Goal: Communication & Community: Answer question/provide support

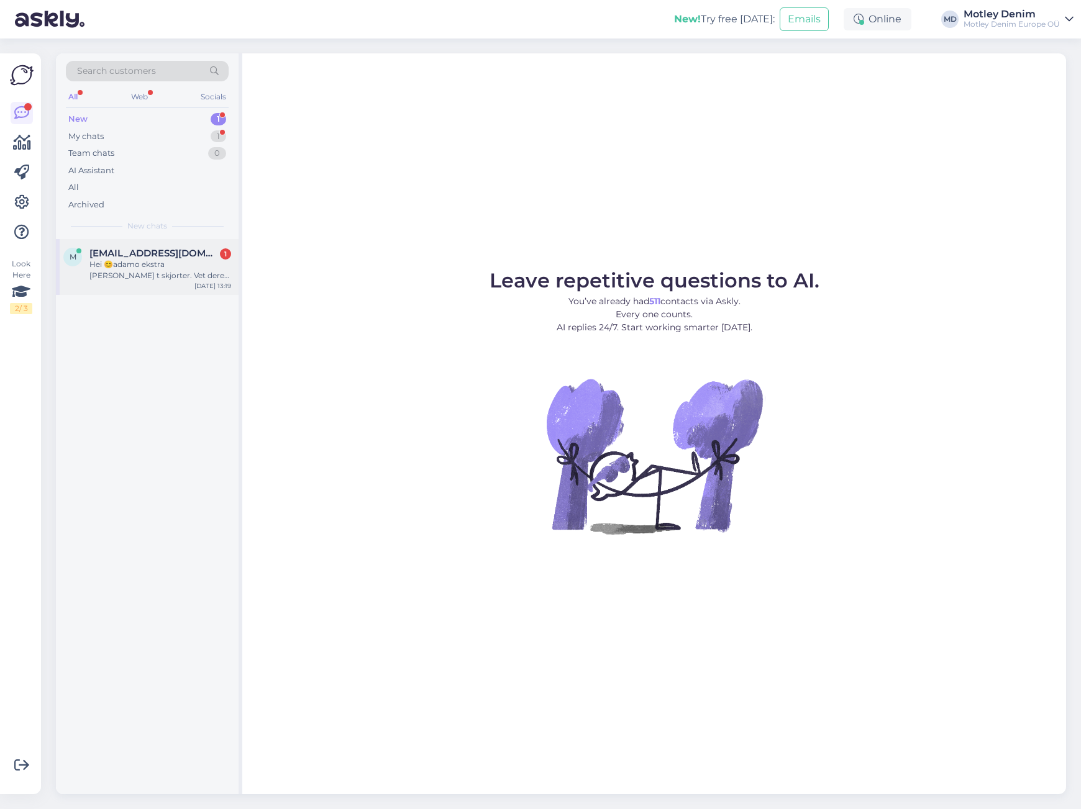
click at [180, 267] on div "Hei 😊adamo ekstra [PERSON_NAME] t skjorter. Vet dere når dere får inn disse i 2…" at bounding box center [160, 270] width 142 height 22
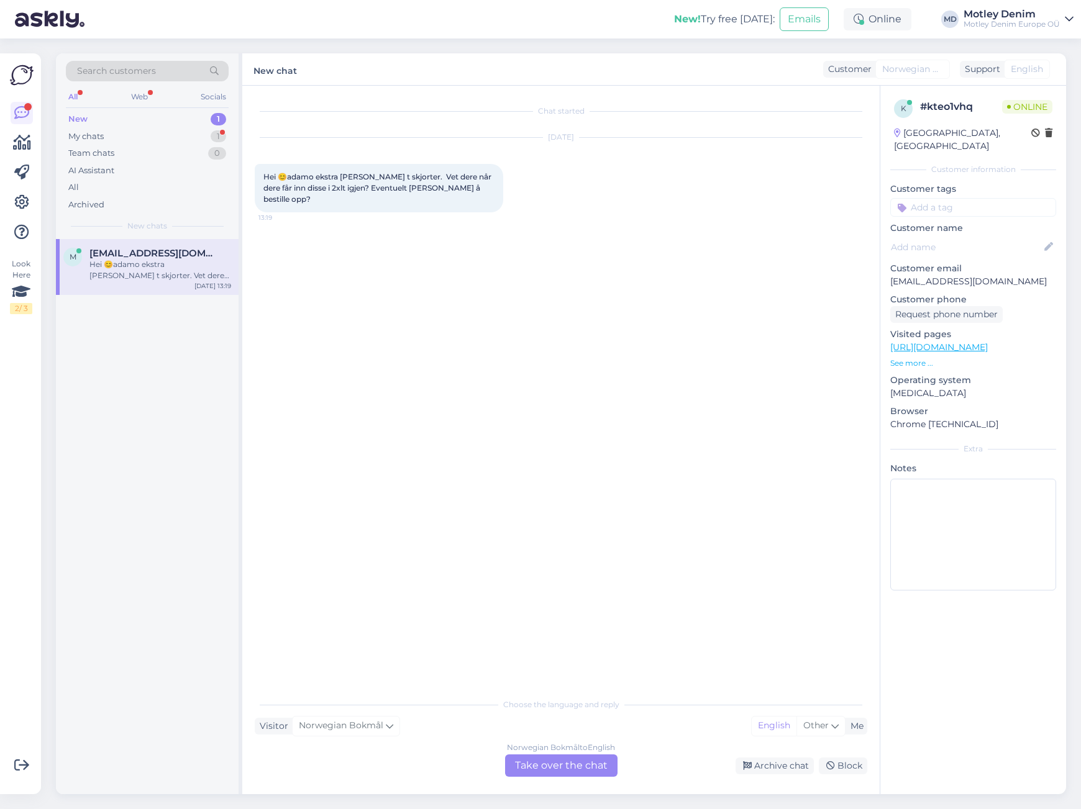
click at [586, 770] on div "Norwegian Bokmål to English Take over the chat" at bounding box center [561, 766] width 112 height 22
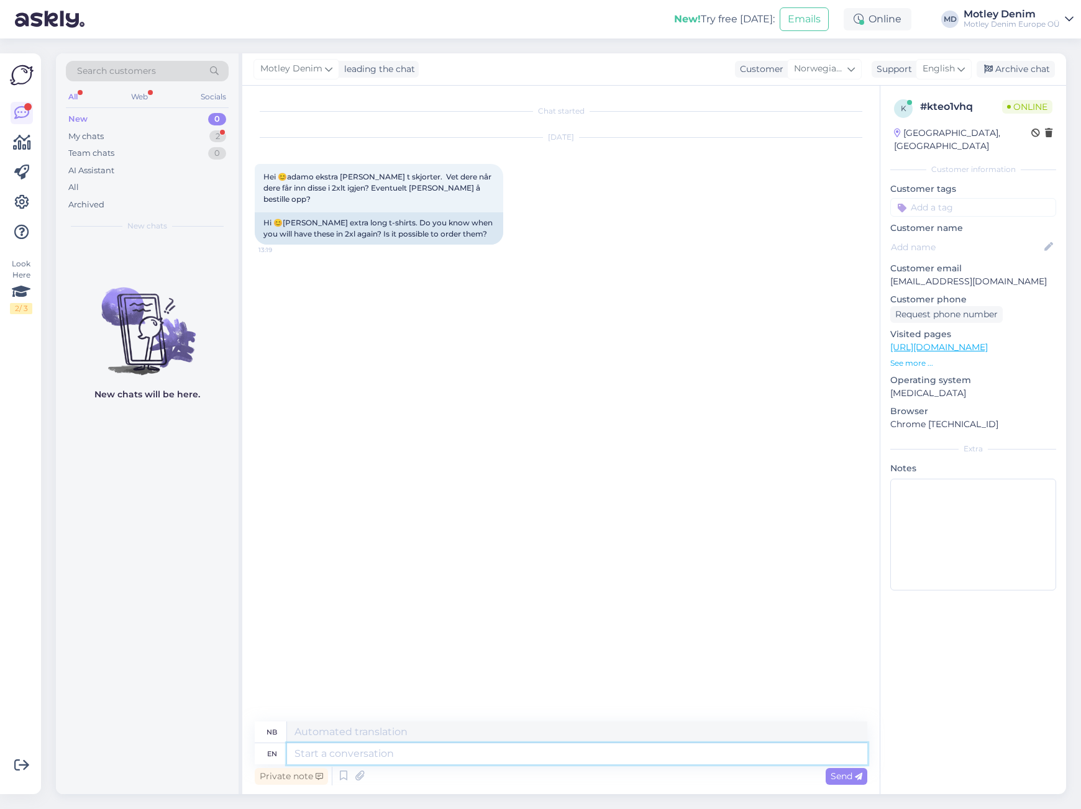
click at [679, 750] on textarea at bounding box center [577, 754] width 580 height 21
type textarea "Hello"
type textarea "Hallo"
click at [710, 281] on div "Motley Denim Hello 13:24 Hallo" at bounding box center [561, 295] width 613 height 75
drag, startPoint x: 1080, startPoint y: 214, endPoint x: 742, endPoint y: 760, distance: 641.6
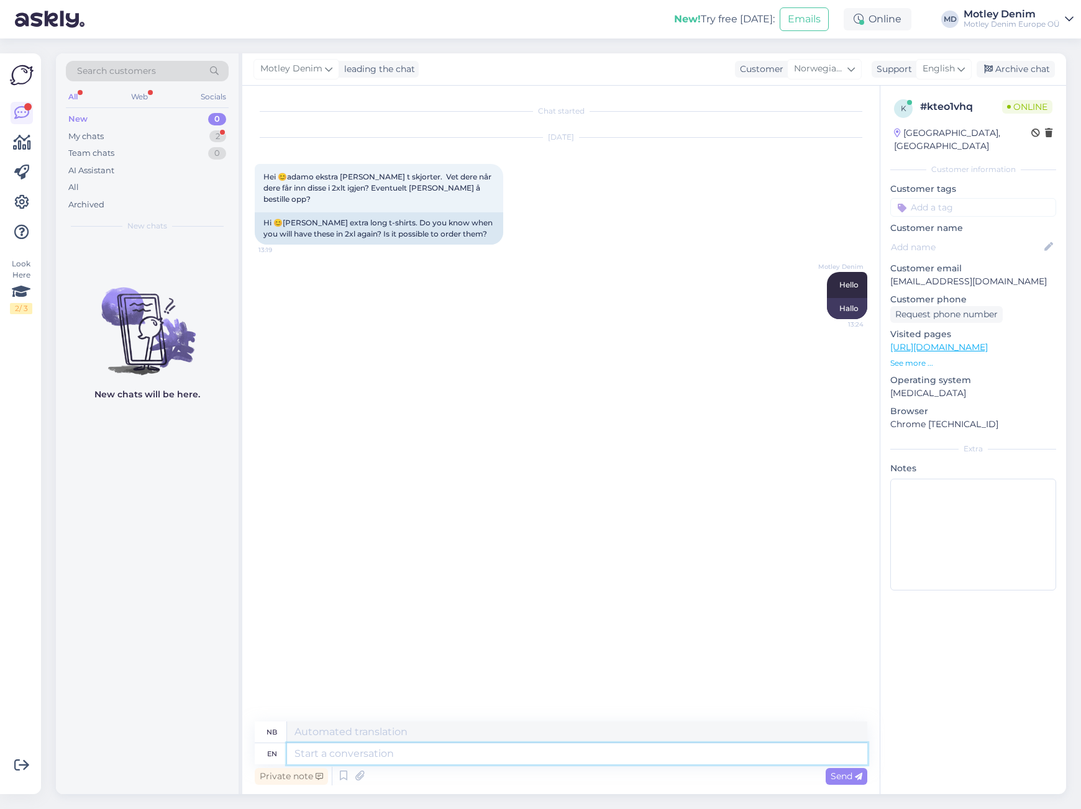
click at [742, 760] on textarea at bounding box center [577, 754] width 580 height 21
click at [744, 759] on textarea at bounding box center [577, 754] width 580 height 21
type textarea "One"
type textarea "En"
type textarea "One moment"
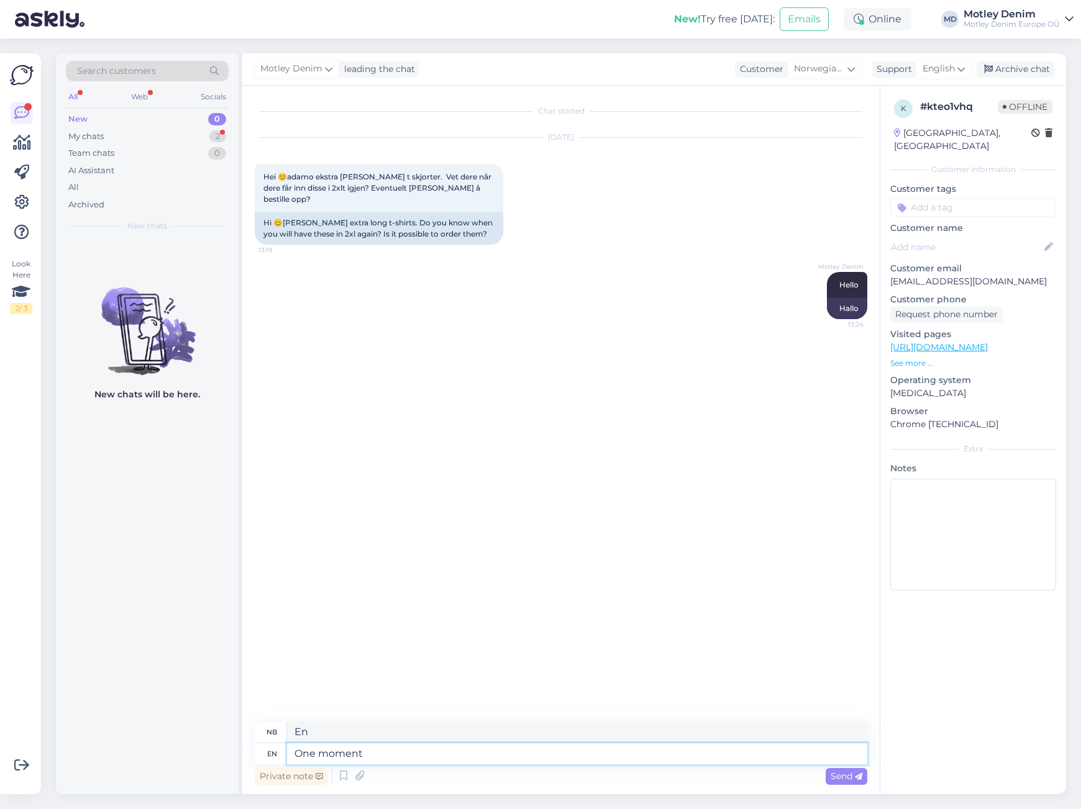
type textarea "Et øyeblikk"
type textarea "One moment."
type textarea "Et øyeblikk."
type textarea "One moment. We d"
type textarea "Et øyeblikk. Vi"
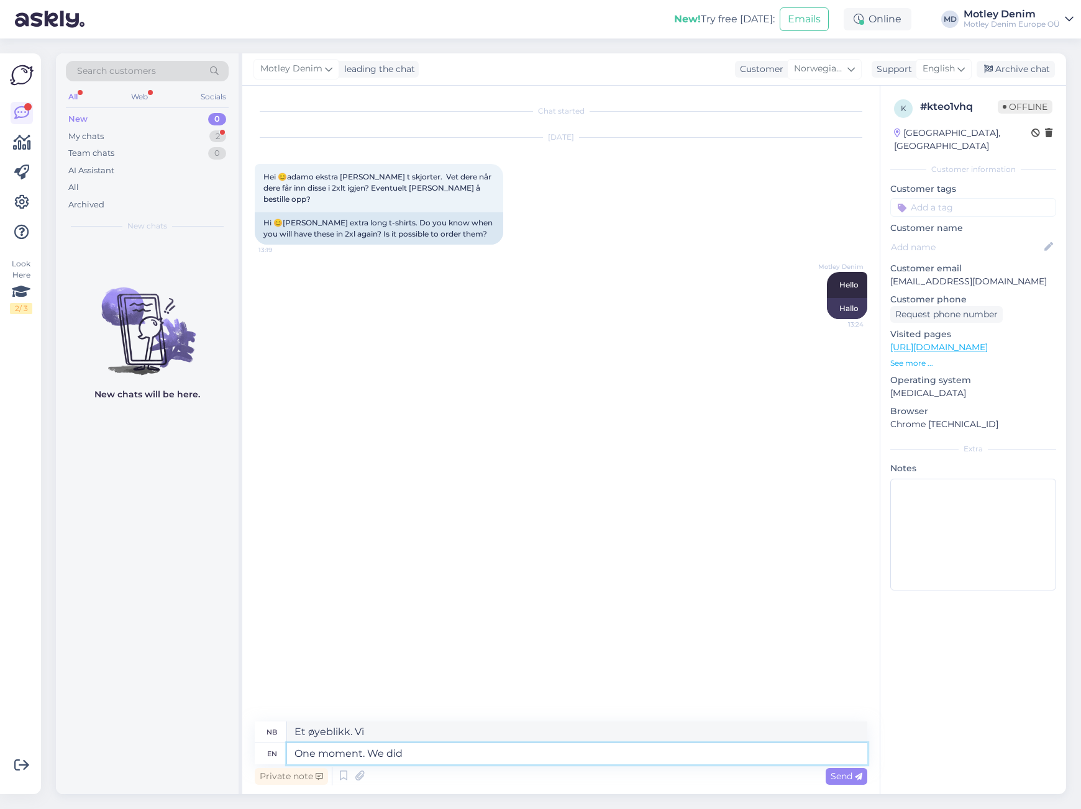
type textarea "One moment. We did r"
type textarea "Et øyeblikk. Det gjorde vi."
type textarea "One moment. We did receive"
type textarea "Et øyeblikk. Vi mottok"
type textarea "One moment. We did receive a d"
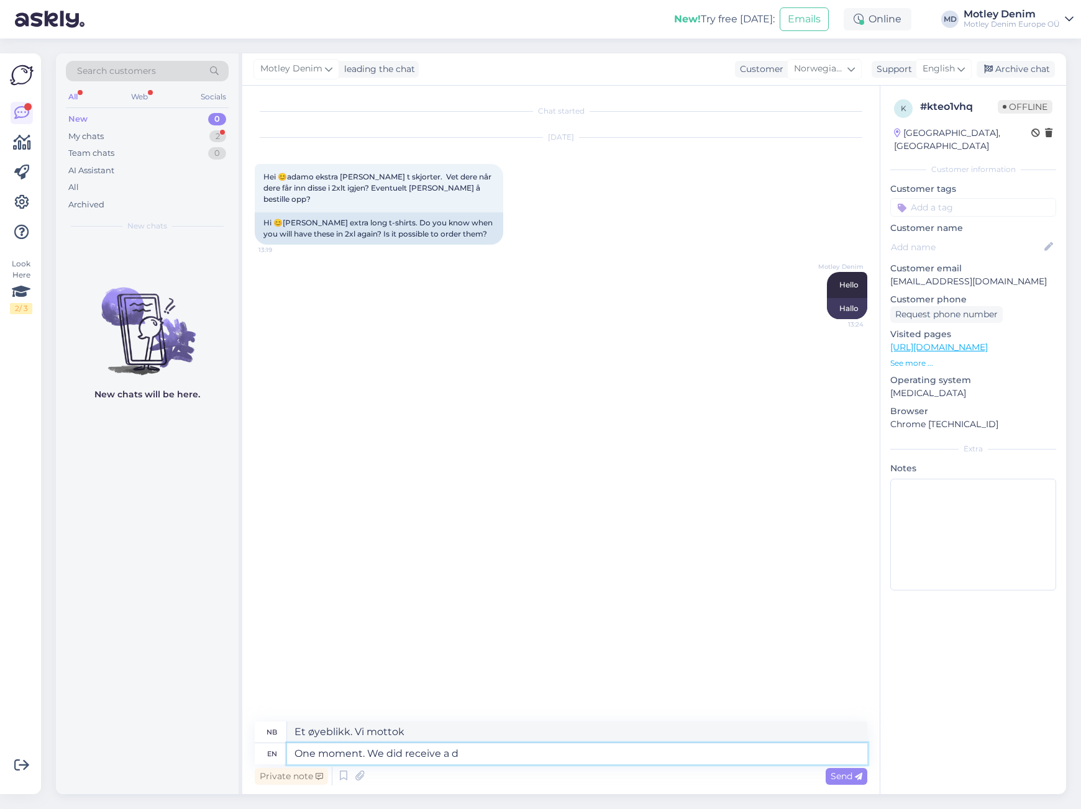
type textarea "Et øyeblikk. Vi mottok en"
type textarea "One moment. We did receive a delivery f"
type textarea "Et øyeblikk. Vi mottok en [PERSON_NAME]."
type textarea "One moment. We did receive a delivery from t"
type textarea "Et øyeblikk. Vi mottok en [PERSON_NAME]"
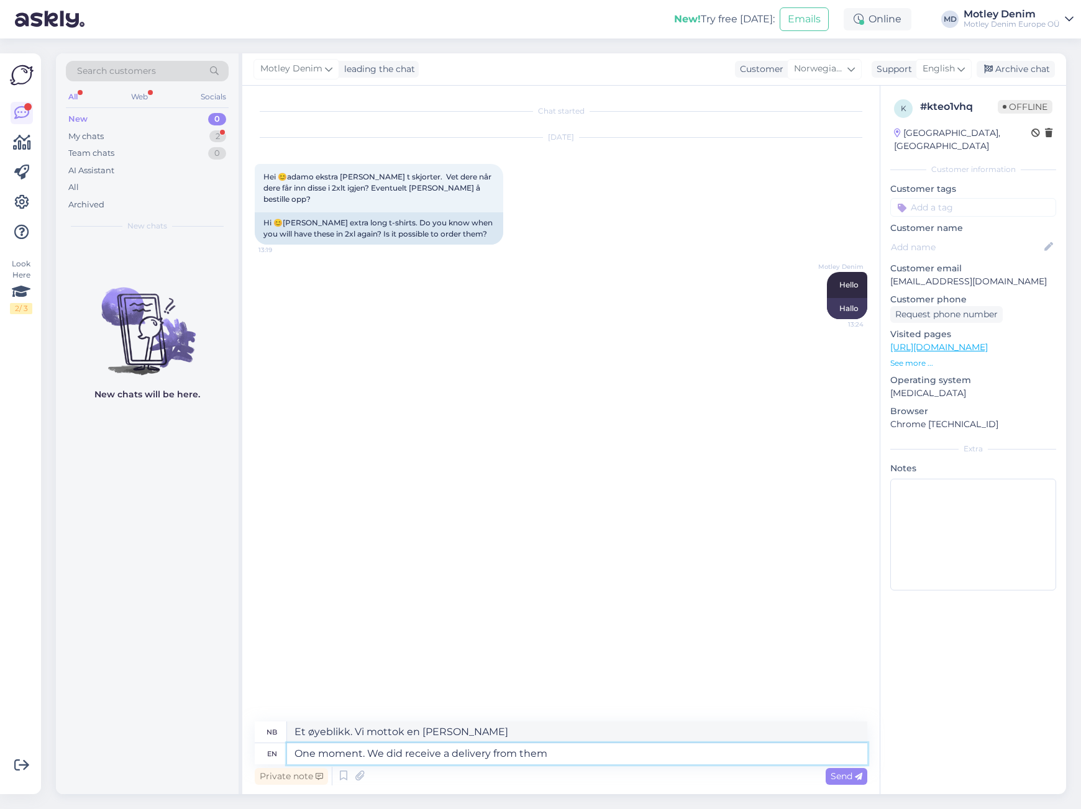
type textarea "One moment. We did receive a delivery from them"
type textarea "Et øyeblikk. Vi mottok en [PERSON_NAME] dem."
type textarea "One moment. We did receive a delivery from"
type textarea "Et øyeblikk. Vi mottok en [PERSON_NAME]"
type textarea "One moment. We did receive a delivery from Adamo t"
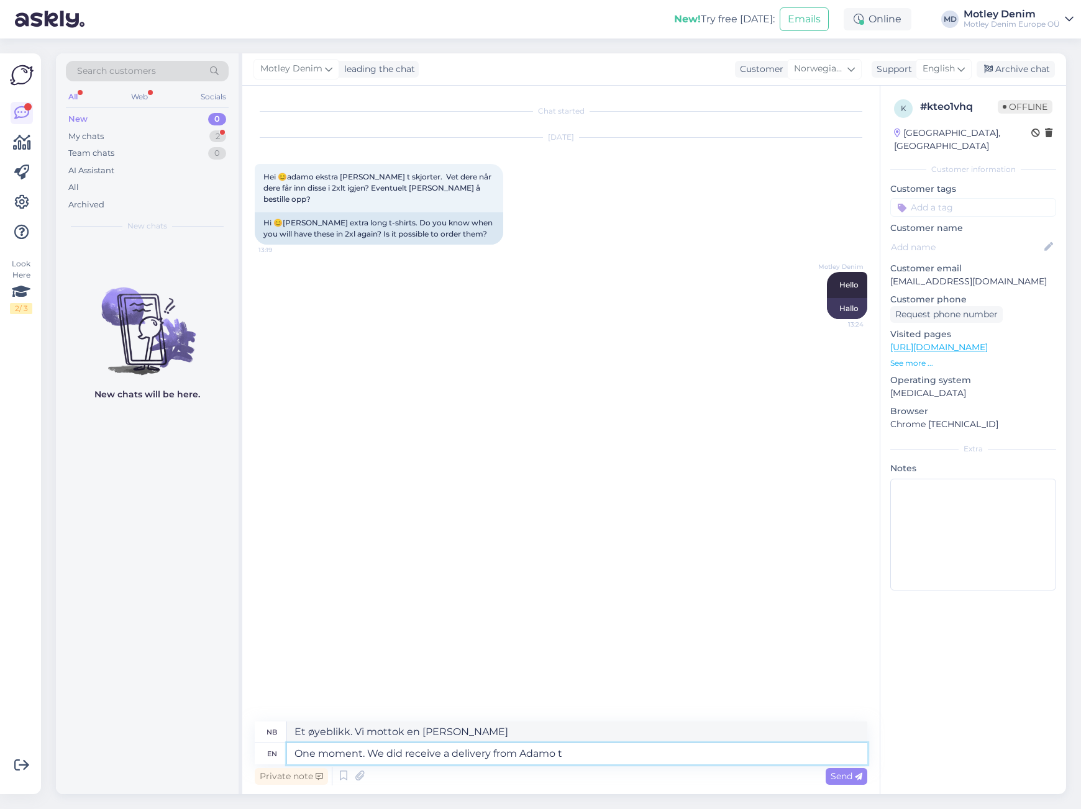
type textarea "Et øyeblikk. Vi mottok en [PERSON_NAME] [PERSON_NAME]."
type textarea "One moment. We did receive a delivery from [GEOGRAPHIC_DATA] [DATE]"
type textarea "Et øyeblikk. Vi mottok en [PERSON_NAME] [PERSON_NAME] i dag."
type textarea "One moment. We did receive a delivery from [GEOGRAPHIC_DATA] [DATE]. I w"
type textarea "Et øyeblikk. Vi mottok en [PERSON_NAME] [PERSON_NAME] i dag. Jeg"
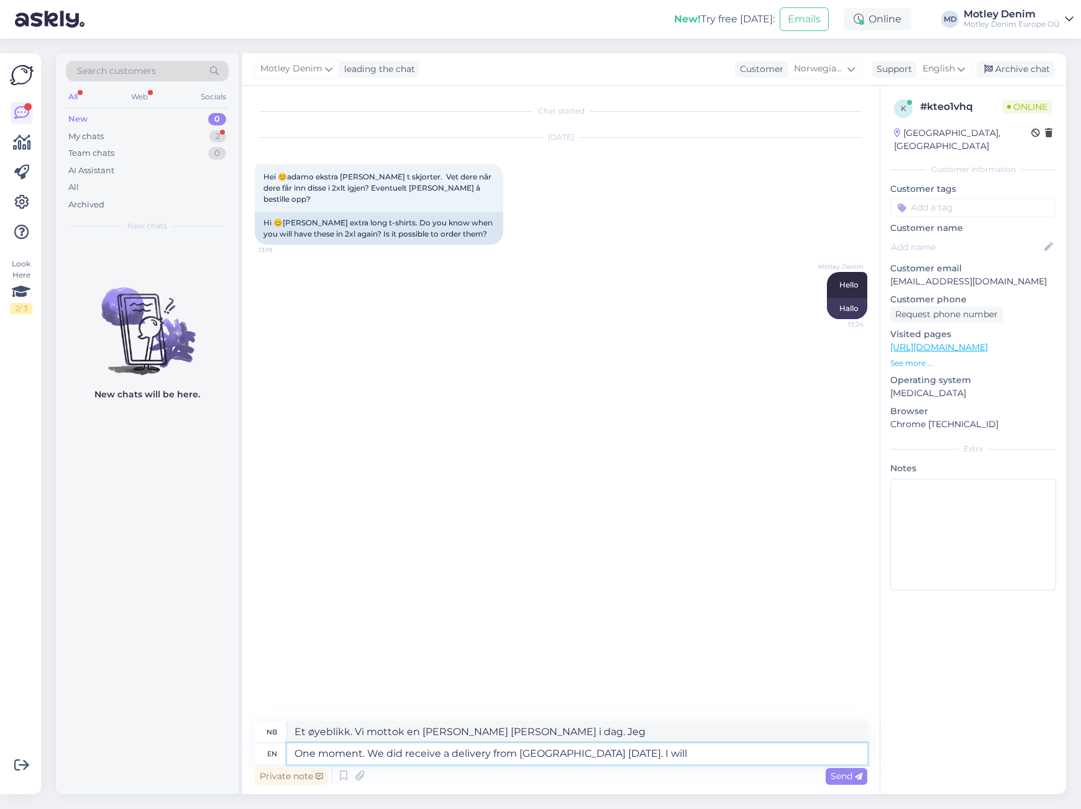
type textarea "One moment. We did receive a delivery from [GEOGRAPHIC_DATA] [DATE]. I will c"
type textarea "Et øyeblikk. Vi mottok en [PERSON_NAME] [PERSON_NAME] i dag. Det skal jeg gjøre."
type textarea "One moment. We did receive a delivery from [GEOGRAPHIC_DATA] [DATE]. I will che…"
type textarea "Et øyeblikk. Vi mottok en [PERSON_NAME] [PERSON_NAME] i dag. Jeg skal sjekke."
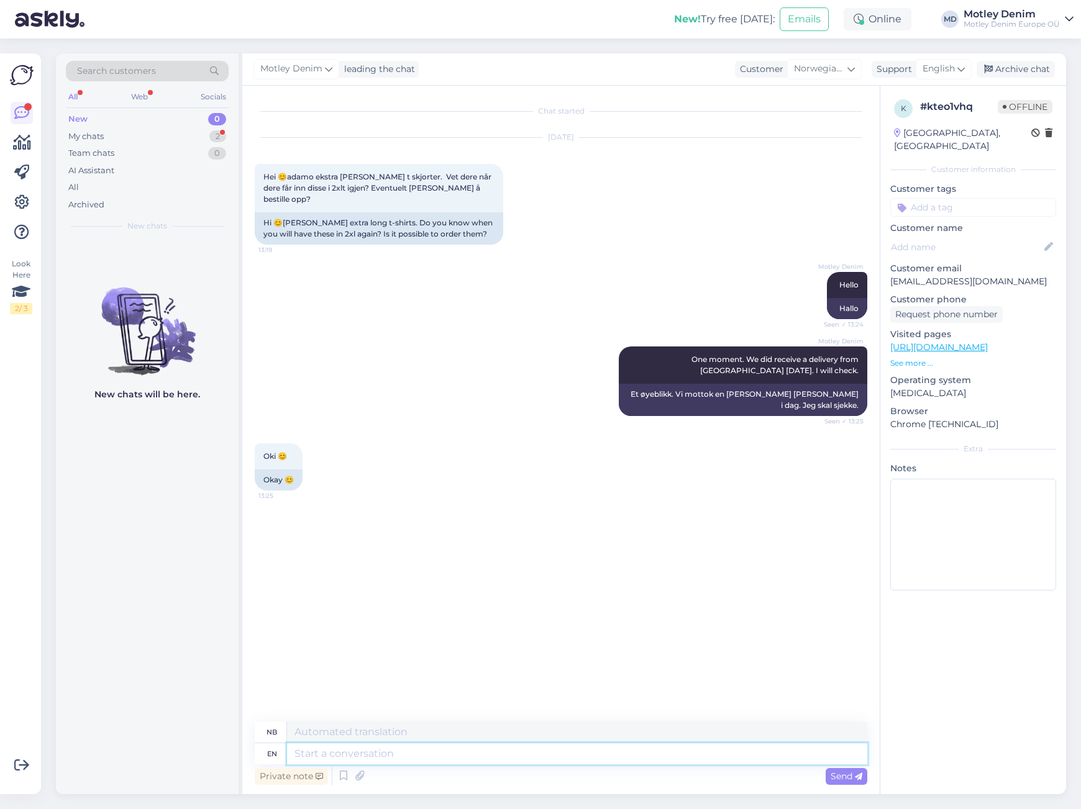
click at [571, 762] on textarea at bounding box center [577, 754] width 580 height 21
type textarea "Can"
type textarea "[PERSON_NAME]"
type textarea "Can u g"
type textarea "Kan du"
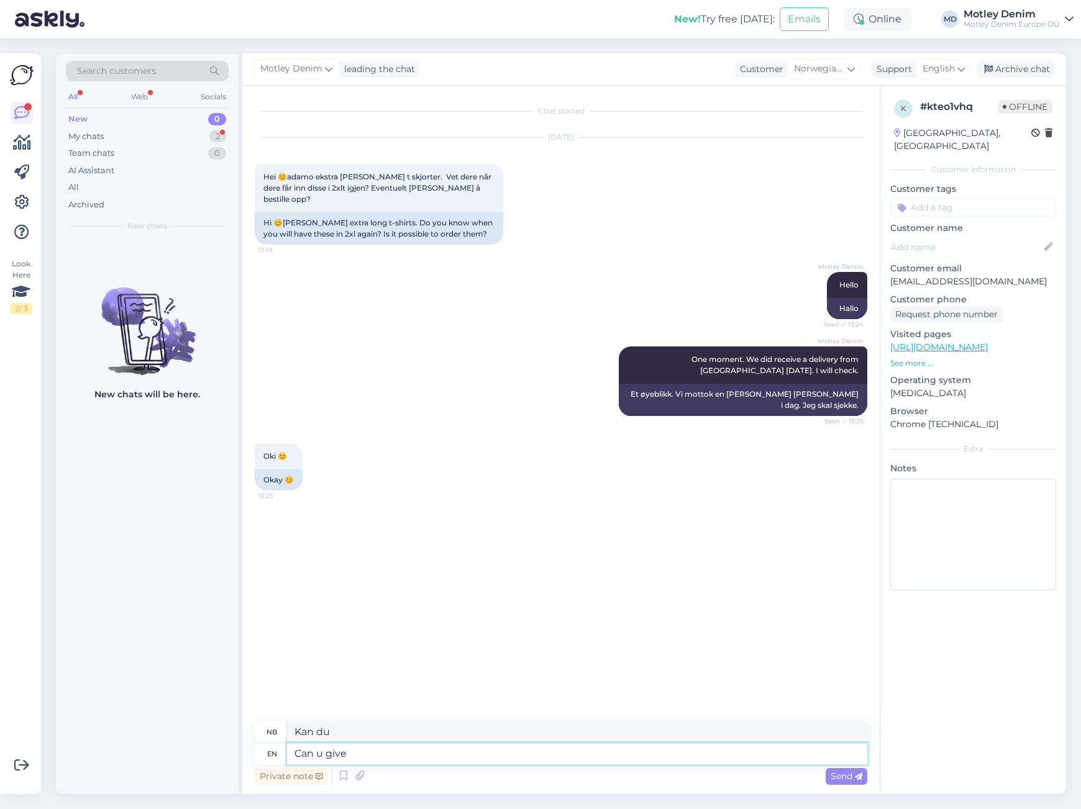
type textarea "Can u give m"
type textarea "Kan du gi m"
type textarea "Can"
type textarea "[PERSON_NAME]"
type textarea "Can you"
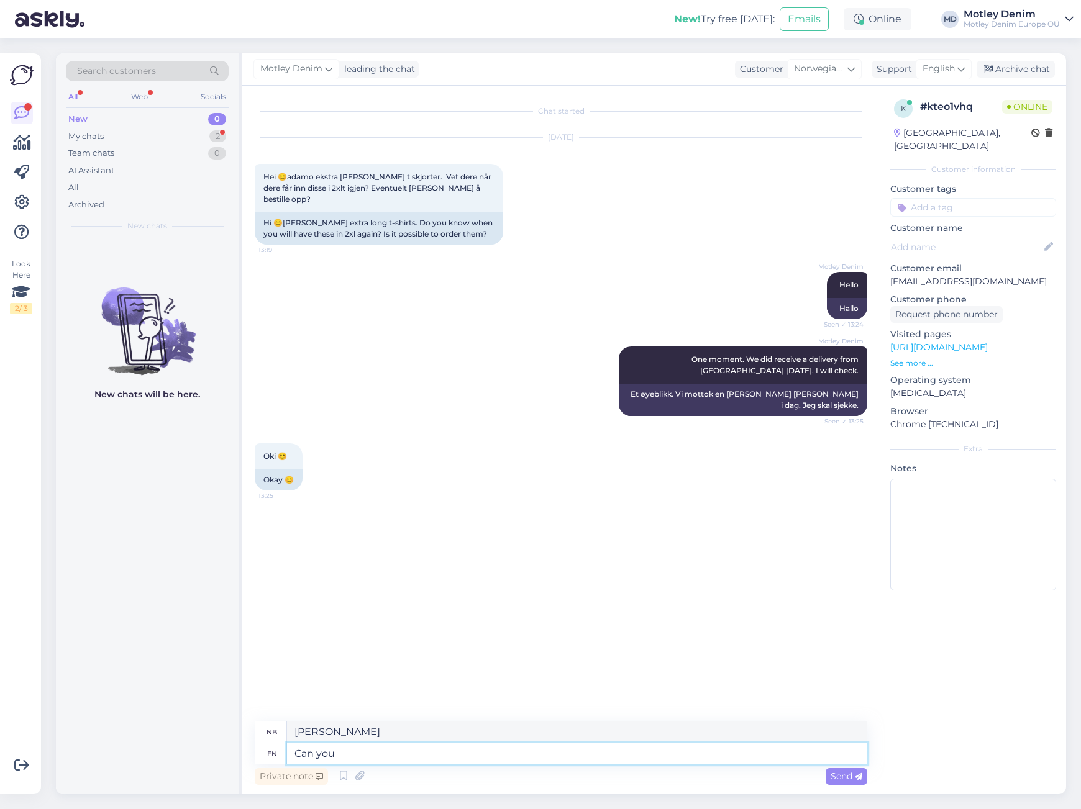
type textarea "Kan du"
type textarea "Can you give"
type textarea "Kan du gi"
type textarea "Can you give me"
type textarea "Kan du gi meg"
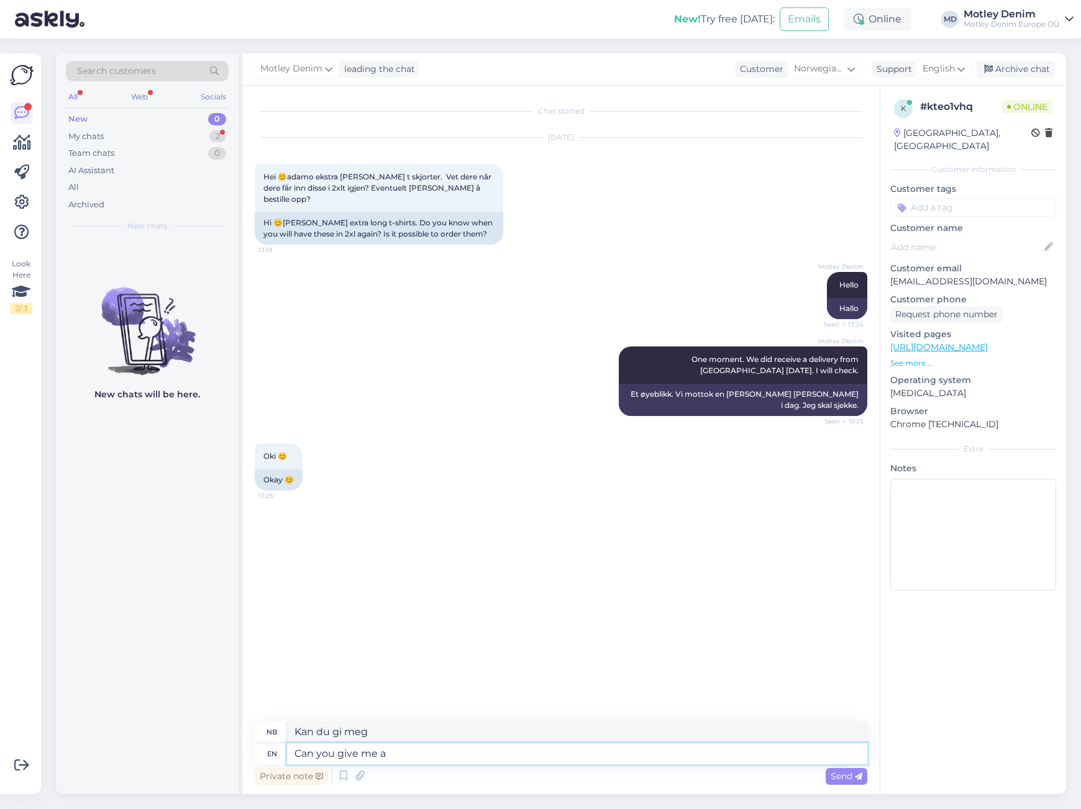
type textarea "Can you give me a s"
type textarea "Kan du gi meg en"
type textarea "Can you give me a specific"
type textarea "Kan du gi meg en spesifikk"
type textarea "Can you give me a specific product t"
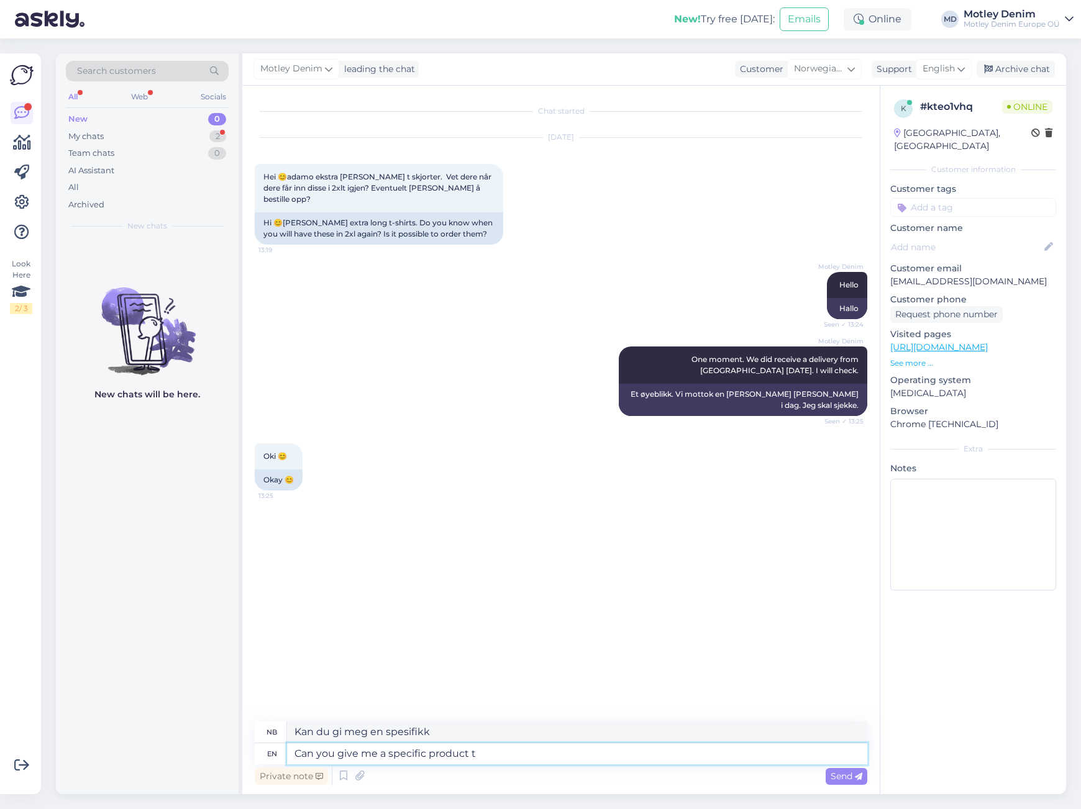
type textarea "Kan du gi meg et spesifikt produkt"
type textarea "Can you give me a specific product that"
type textarea "Kan du gi meg et spesifikt produkt som"
type textarea "Can you give me a specific product that you ar"
type textarea "Kan du gi meg et spesifikt produkt som du"
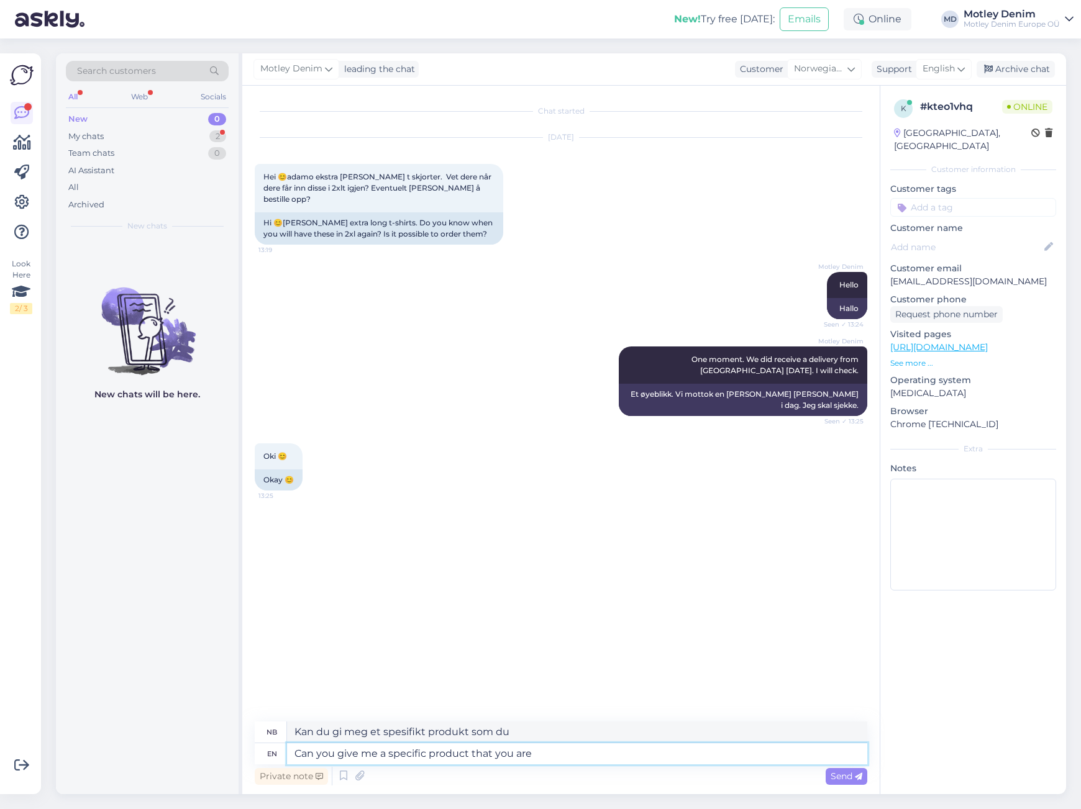
type textarea "Can you give me a specific product that you are i"
type textarea "Kan du gi meg et spesifikt produkt du er"
type textarea "Can you give me a specific product that you are interested i"
type textarea "Kan du gi meg et spesifikt produkt du er interessert i"
type textarea "Can you give me a specific product that you are interested in?"
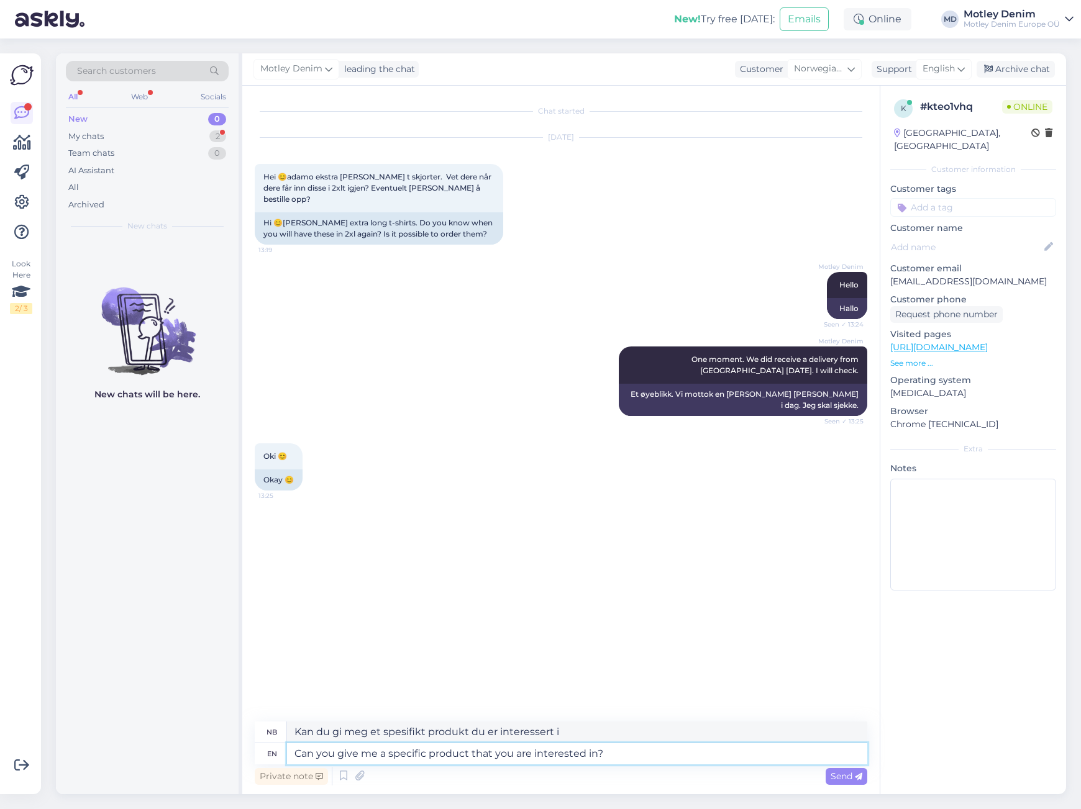
type textarea "Kan du gi meg et spesifikt produkt du er interessert i?"
type textarea "Can you give me a specific product that you are interested in s"
type textarea "Kan du gi meg et spesifikt produkt du er interessert i"
type textarea "Can you give me a specific product that you are interested in so"
type textarea "Kan du gi meg et spesifikt produkt du er interessert i?"
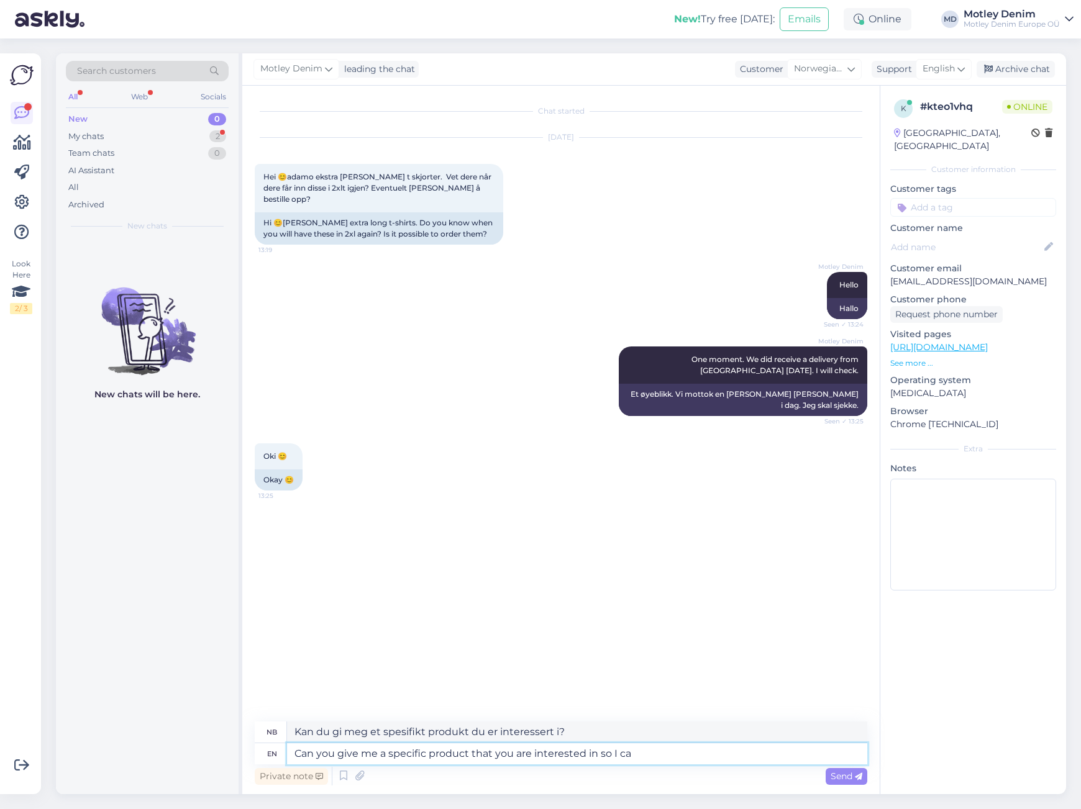
type textarea "Can you give me a specific product that you are interested in so I can"
type textarea "Kan du gi meg et spesifikt produkt du er interessert i, så jeg"
type textarea "Can you give me a specific product that you are interested in so I can c"
type textarea "Kan du gi meg et spesifikt produkt du er interessert i, slik at jeg kan"
type textarea "Can you give me a specific product that you are interested in so I can check mor"
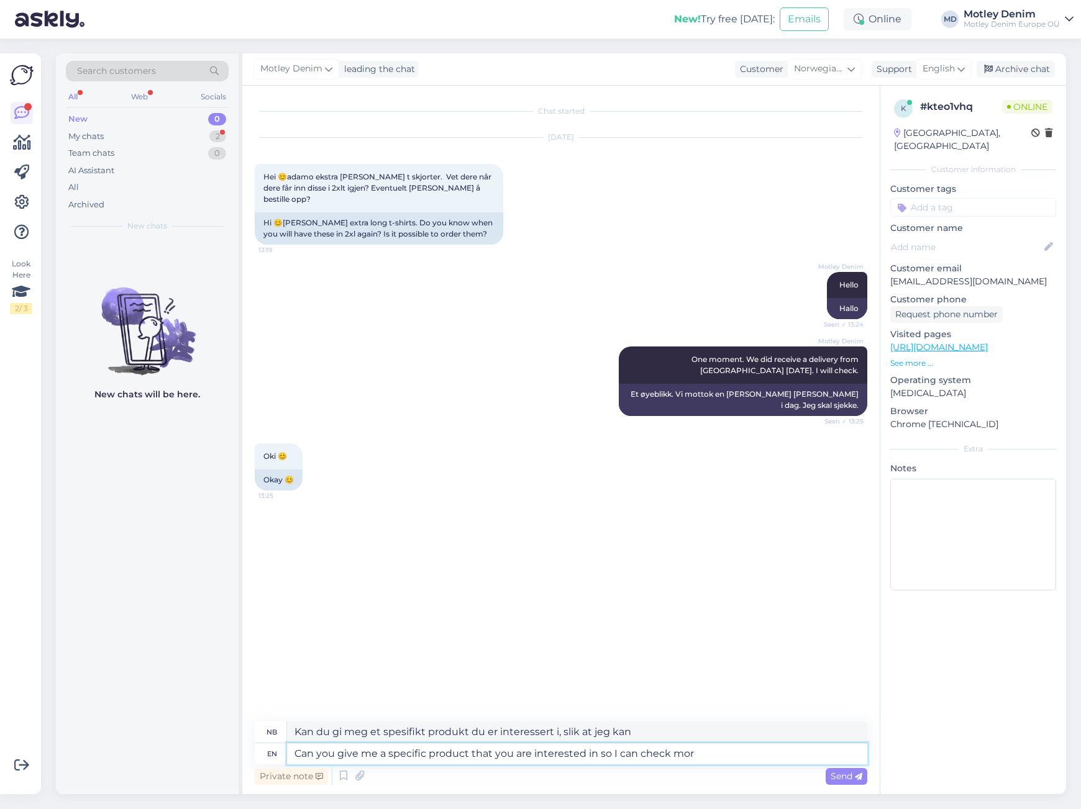
type textarea "Kan du gi meg et spesifikt produkt du er interessert i, slik at jeg kan sjekke …"
type textarea "Can you give me a specific product that you are interested in so I can check mo…"
type textarea "Kan du gi meg et spesifikt produkt du er interessert i, slik at jeg kan sjekke …"
type textarea "Can you give me a specific product that you are interested in so I can check mo…"
type textarea "Kan du gi meg et spesifikt produkt du er interessert i, slik at jeg kan sjekke …"
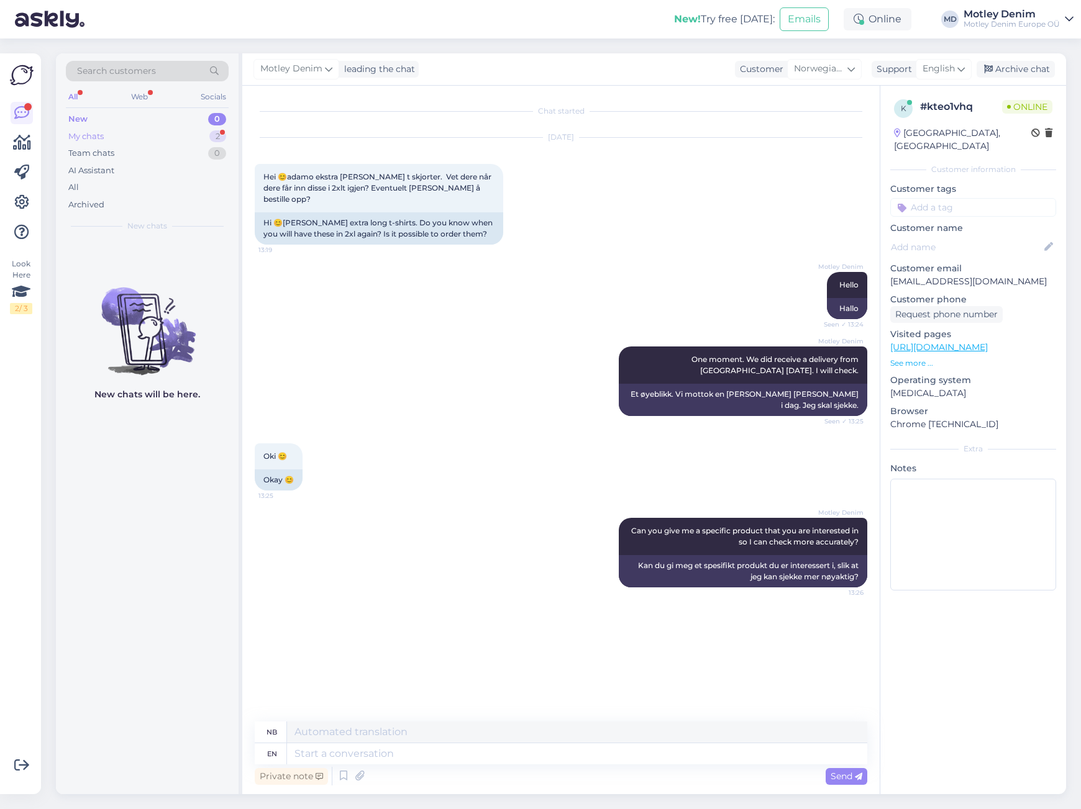
click at [204, 133] on div "My chats 2" at bounding box center [147, 136] width 163 height 17
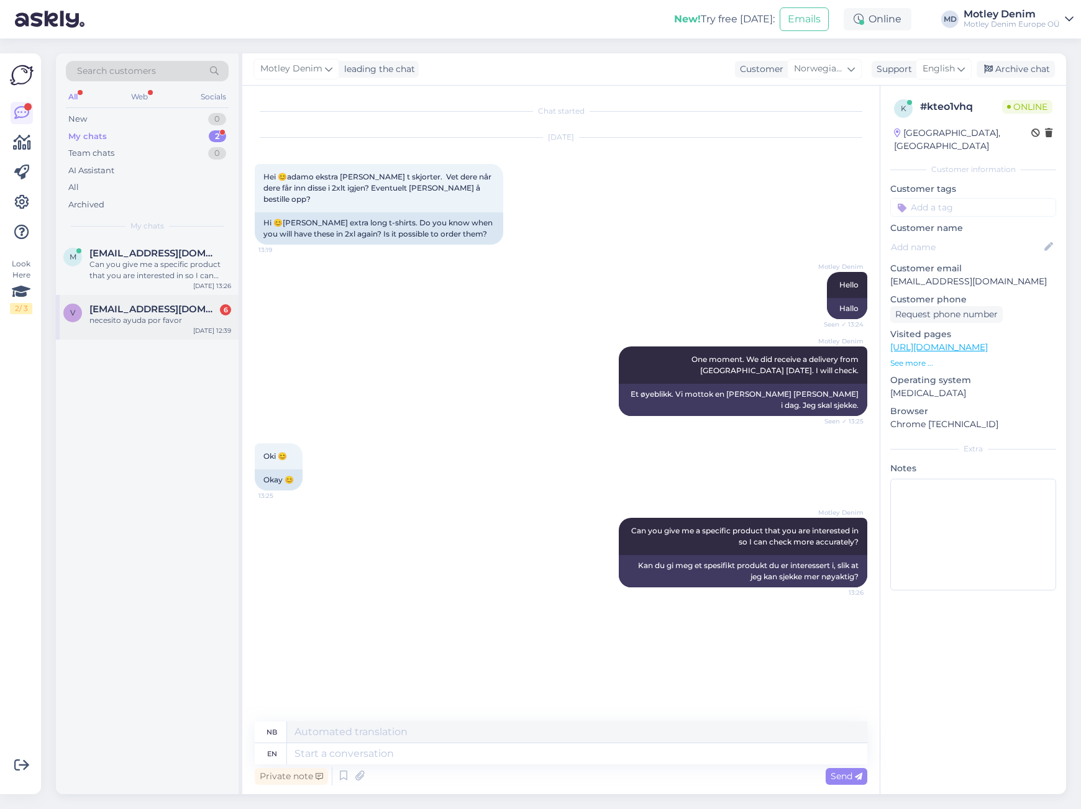
click at [182, 322] on div "necesito ayuda por favor" at bounding box center [160, 320] width 142 height 11
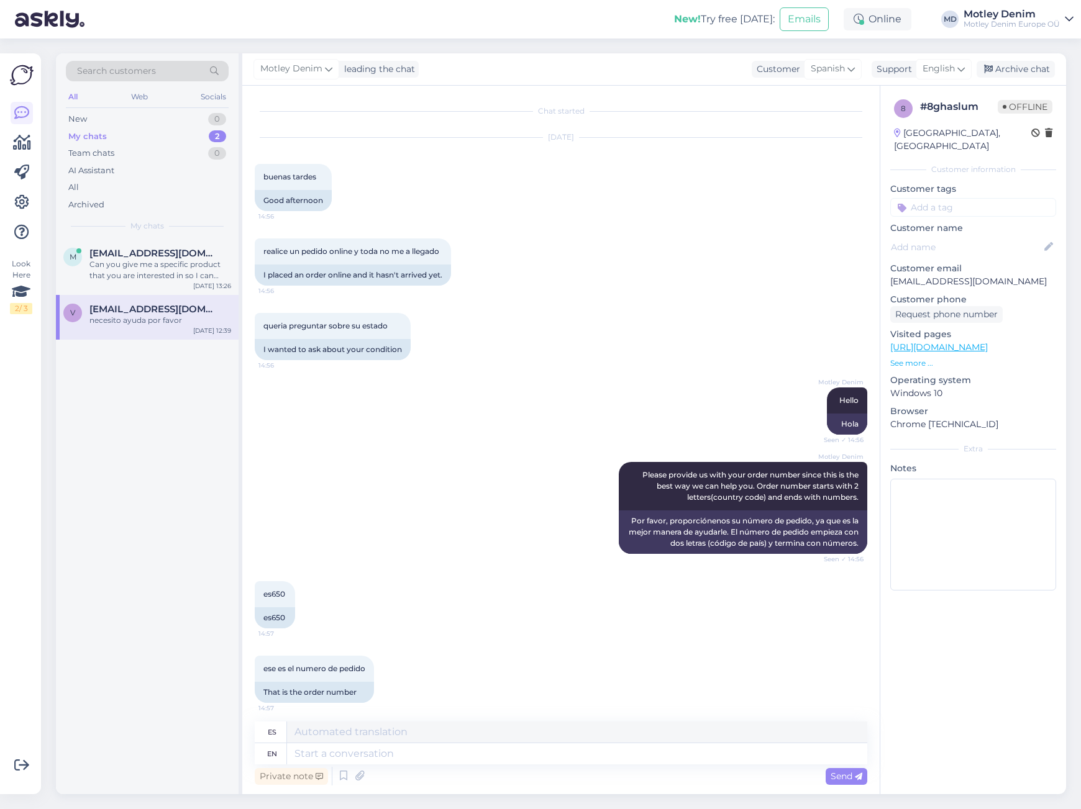
scroll to position [1240, 0]
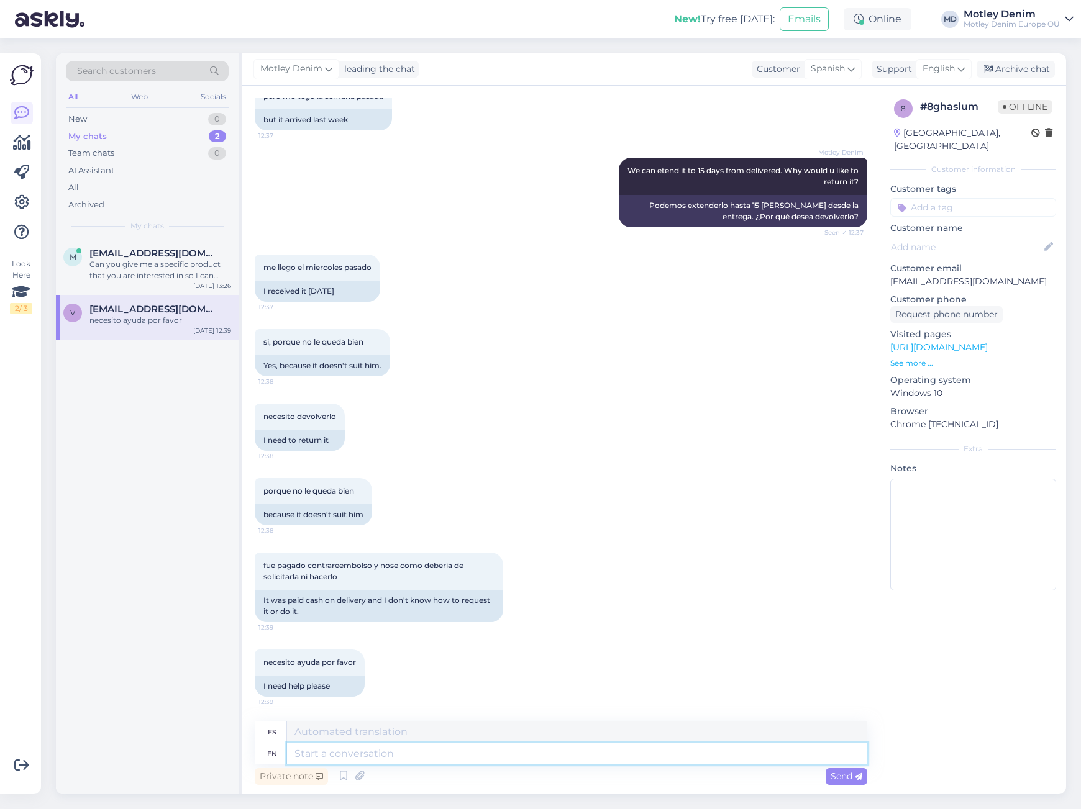
click at [376, 761] on textarea at bounding box center [577, 754] width 580 height 21
type textarea "You j"
type textarea "Tú"
type textarea "You just"
type textarea "Tú solo"
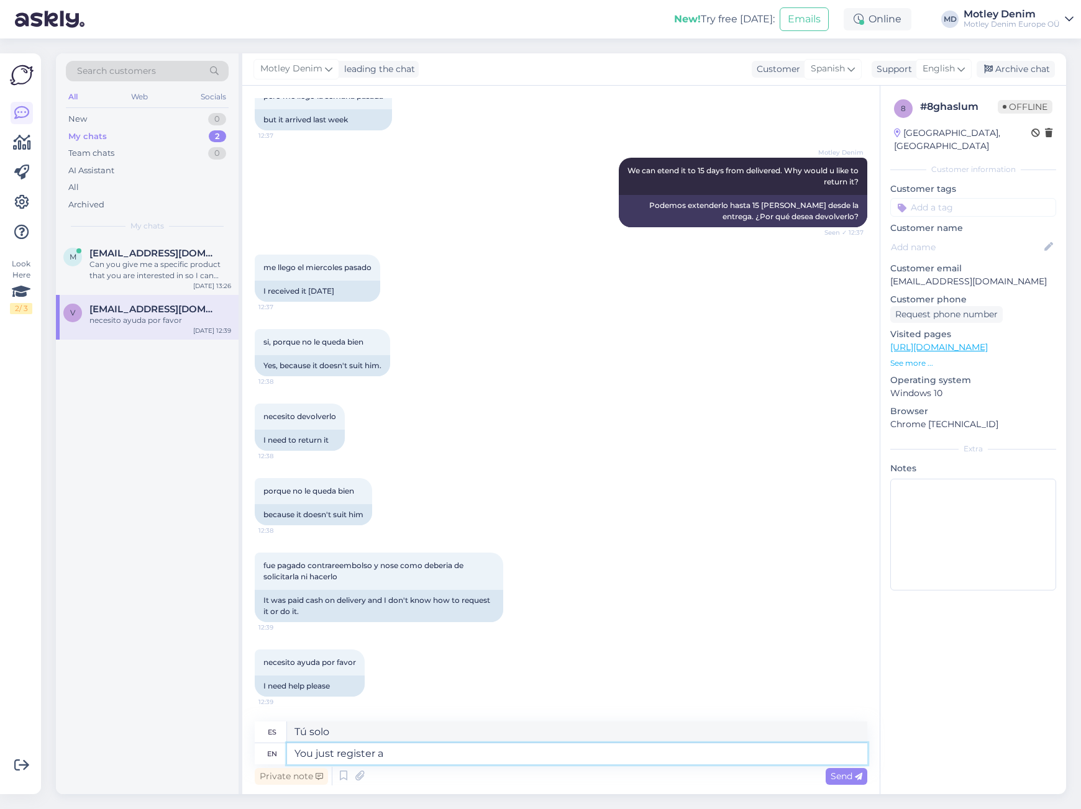
type textarea "You just register a"
type textarea "Solo tienes que registrarte"
type textarea "You just register a ret"
type textarea "Solo tienes que registrar un ret"
type textarea "You just register a return wi"
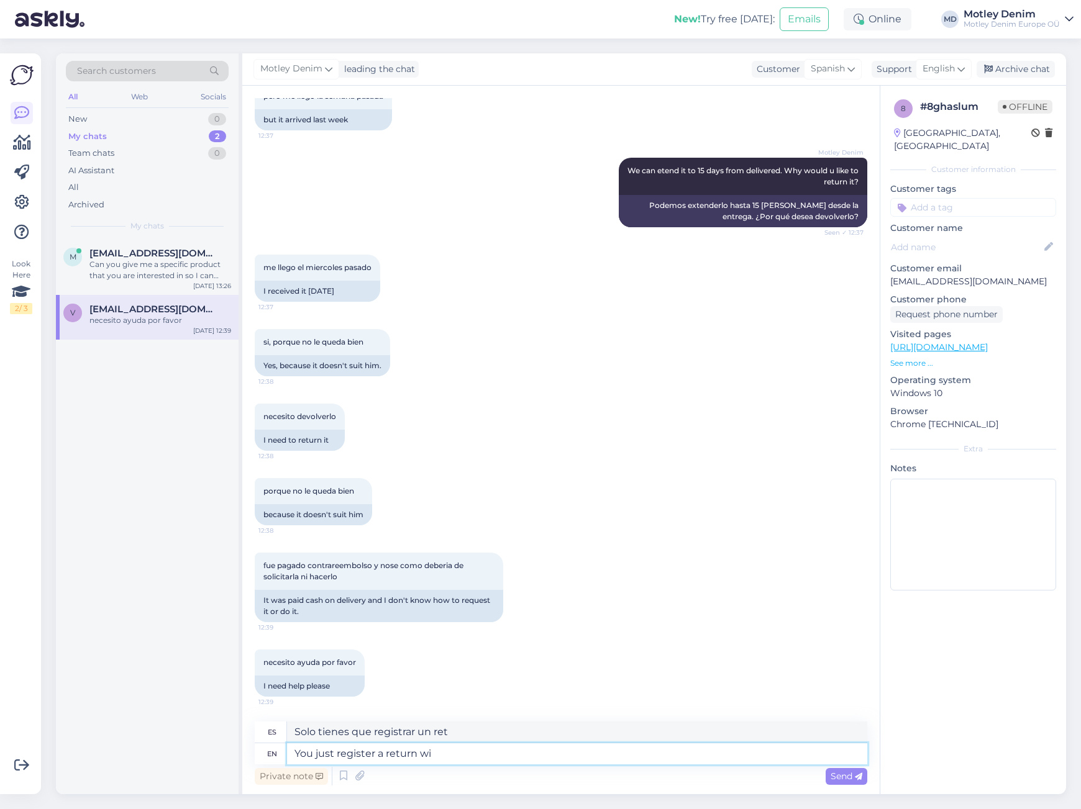
type textarea "Usted acaba de registrar una devolución"
type textarea "You just register a return with u"
type textarea "Simplemente registra una devolución con"
type textarea "You just register a return with us"
type textarea "Simplemente registre una devolución con nosotros"
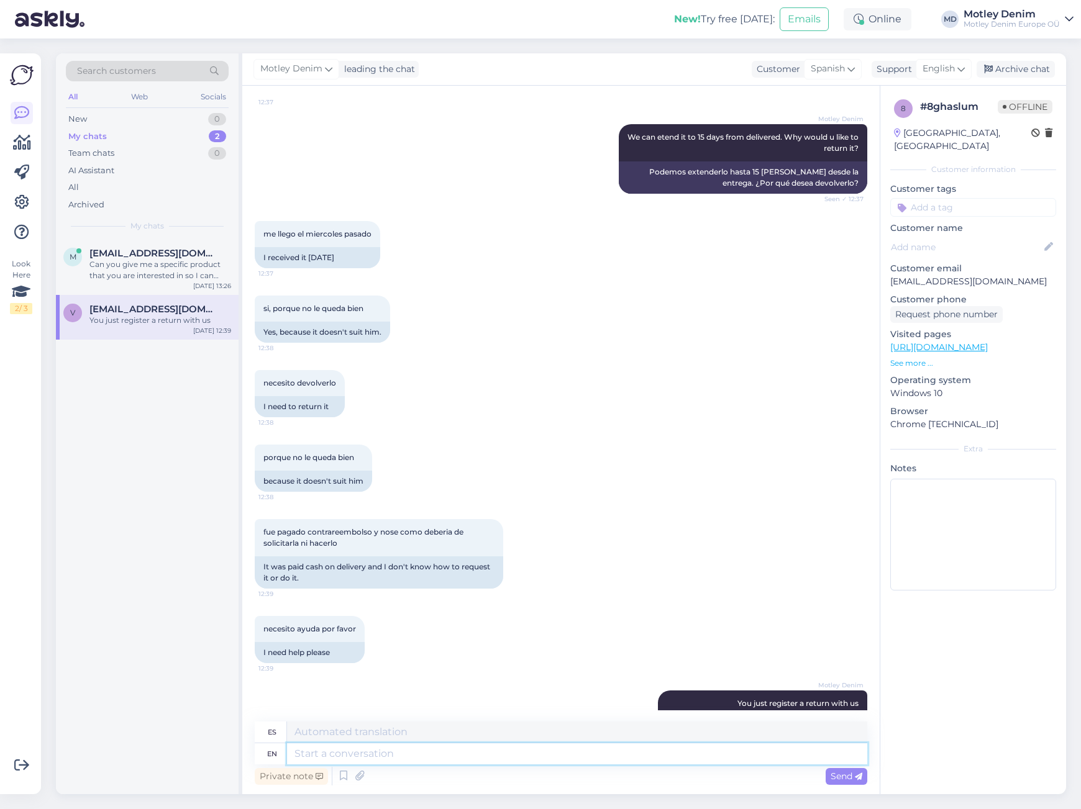
scroll to position [1315, 0]
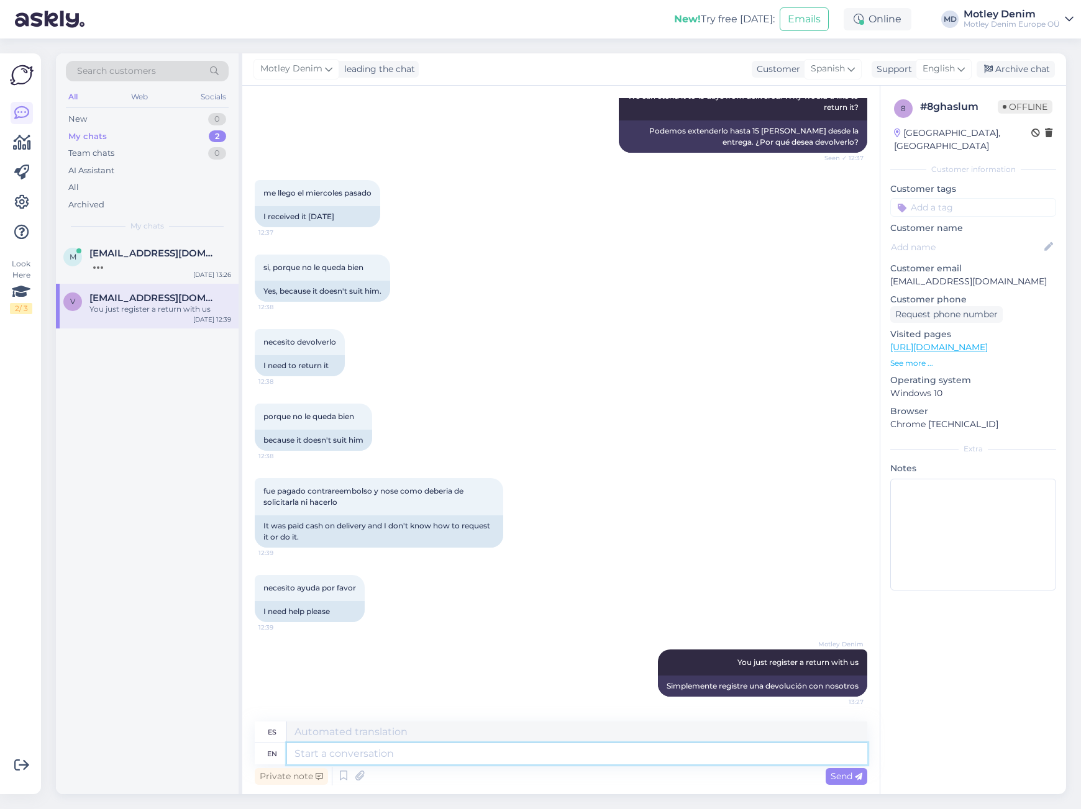
click at [594, 754] on textarea at bounding box center [577, 754] width 580 height 21
type textarea "Then"
type textarea "Entonces"
type textarea "Then [PERSON_NAME]"
type textarea "Luego marca"
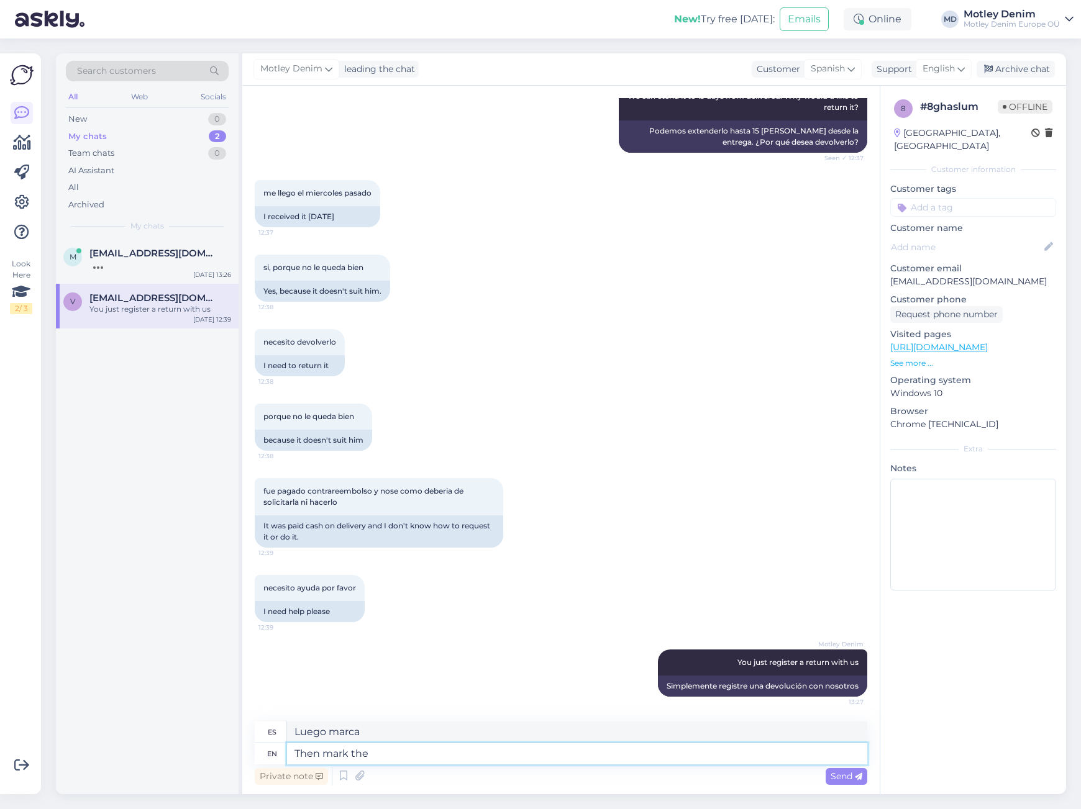
type textarea "Then mark the p"
type textarea "Luego marca el"
type textarea "Then mark the products"
type textarea "A continuación marque los productos"
type textarea "Then mark the products you i"
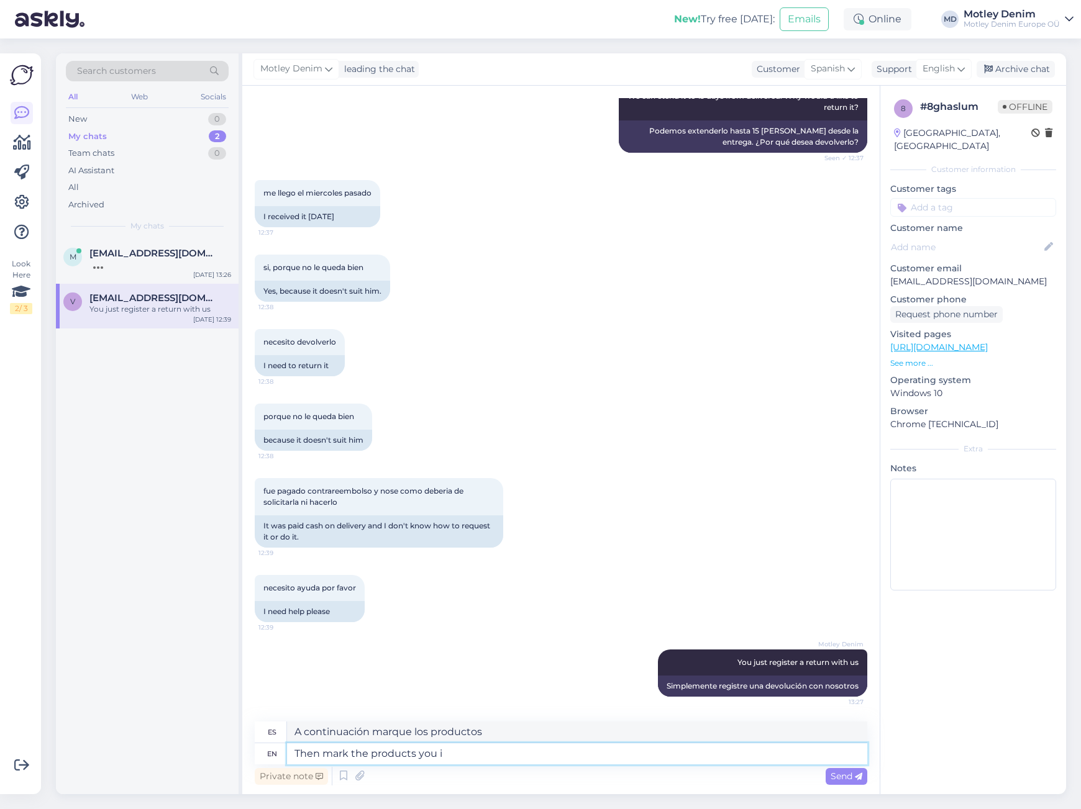
type textarea "A continuación marque los productos que"
type textarea "Then mark the products you wish"
type textarea "Luego marca los productos que deseas"
type textarea "Then mark the products you wish to re"
type textarea "A continuación marque los productos que desea"
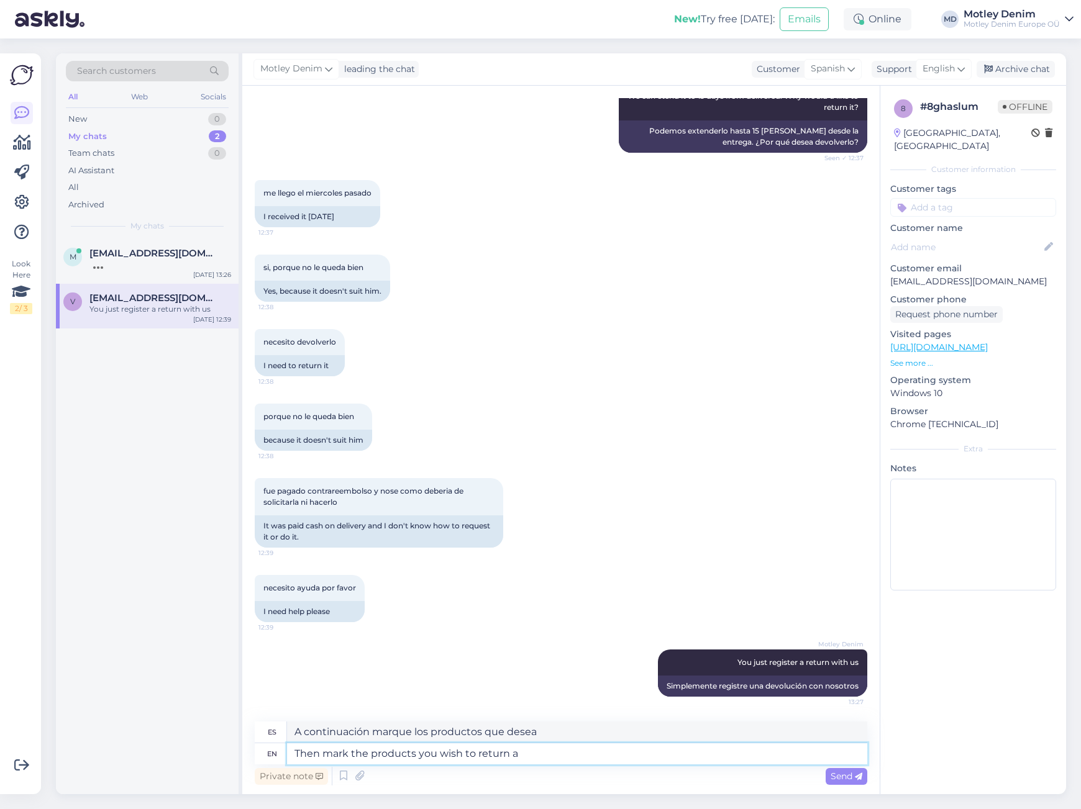
type textarea "Then mark the products you wish to return an"
type textarea "A continuación marque los productos que desea devolver."
type textarea "Then mark the products you wish to return and"
type textarea "A continuación marque los productos que desea devolver y"
type textarea "Then mark the products you wish to return and also"
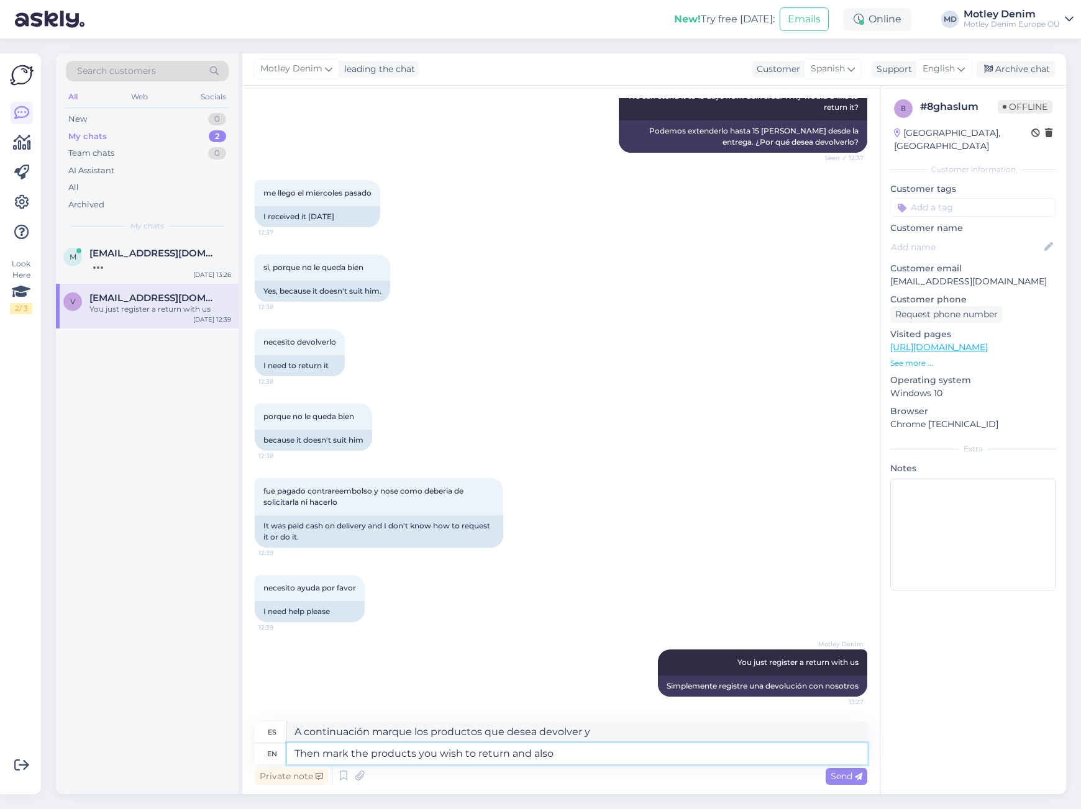
type textarea "A continuación marque los productos que desea devolver y también"
type textarea "Then mark the products you wish to return and also enter"
type textarea "A continuación marque los productos que desea devolver y también ingrese"
type textarea "Then mark the products you wish to return and also enter your"
type textarea "A continuación marque los productos que desea devolver e ingrese también su"
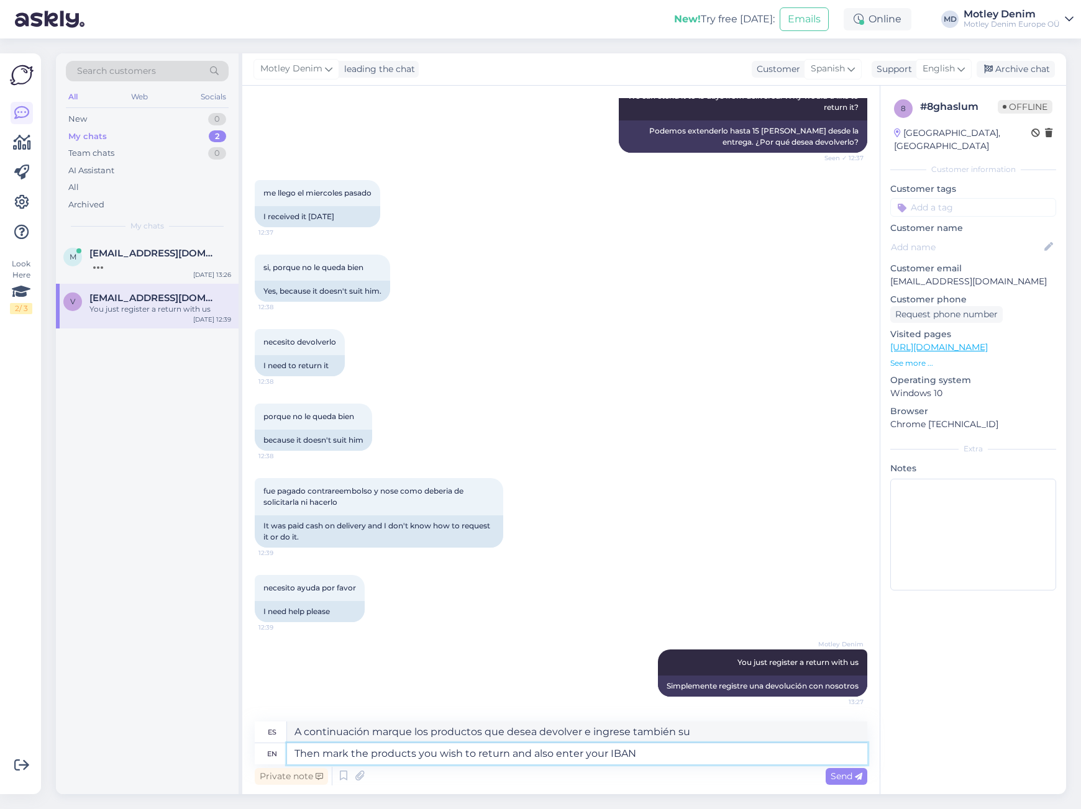
type textarea "Then mark the products you wish to return and also enter your IBAN"
type textarea "A continuación marque los productos que desea devolver e introduzca también su …"
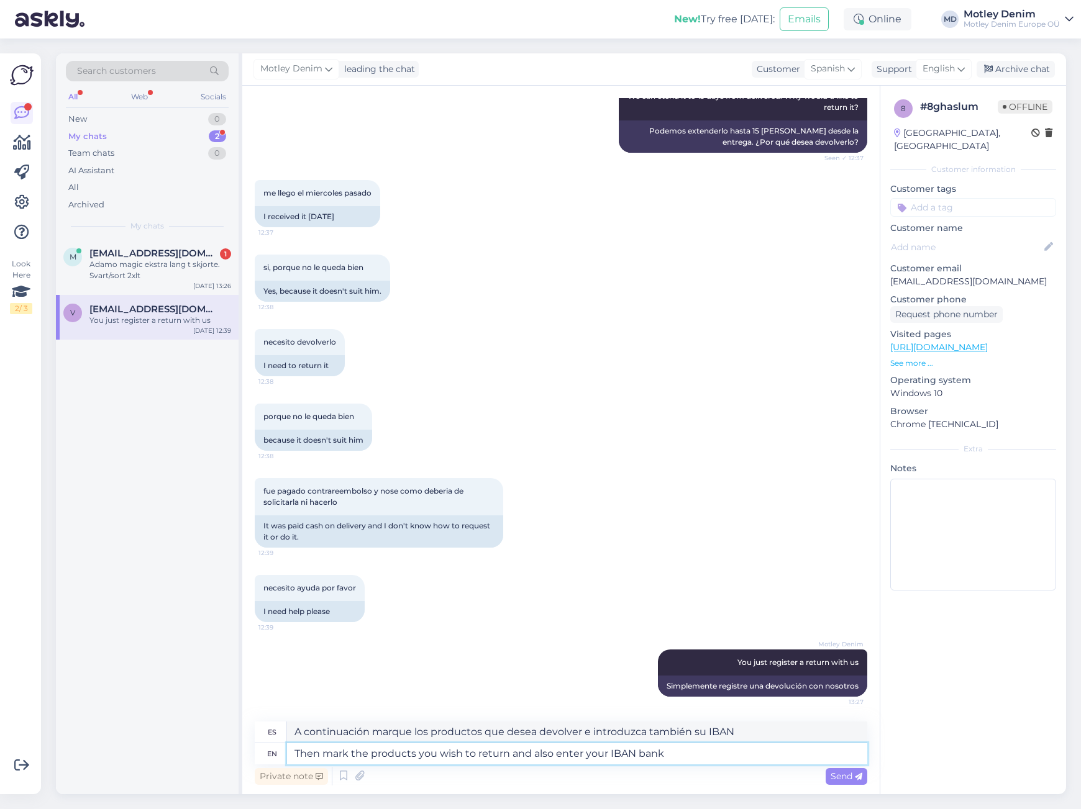
type textarea "Then mark the products you wish to return and also enter your IBAN bank"
type textarea "A continuación marque los productos que desea devolver e introduzca también su …"
type textarea "Then mark the products you wish to return and also enter your IBAN bank account…"
type textarea "A continuación marque los productos que desea devolver e introduzca también el …"
type textarea "Then mark the products you wish to return and also enter your IBAN bank account…"
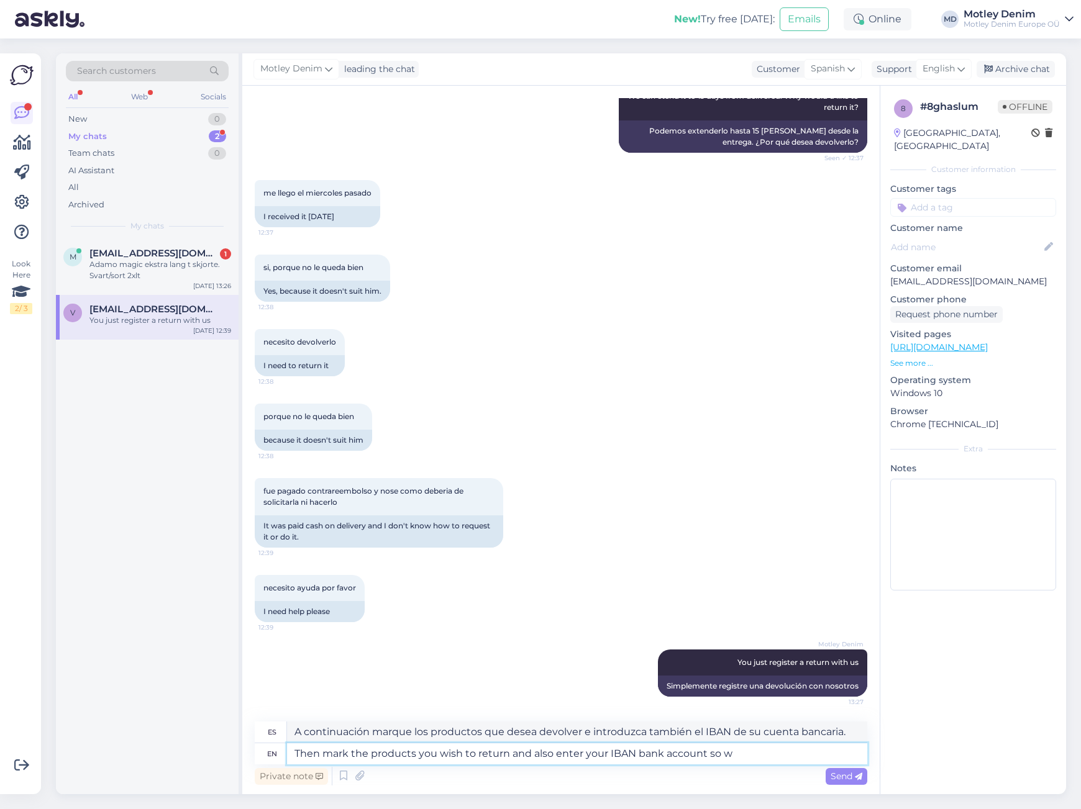
type textarea "A continuación marque los productos que desea devolver e introduzca también el …"
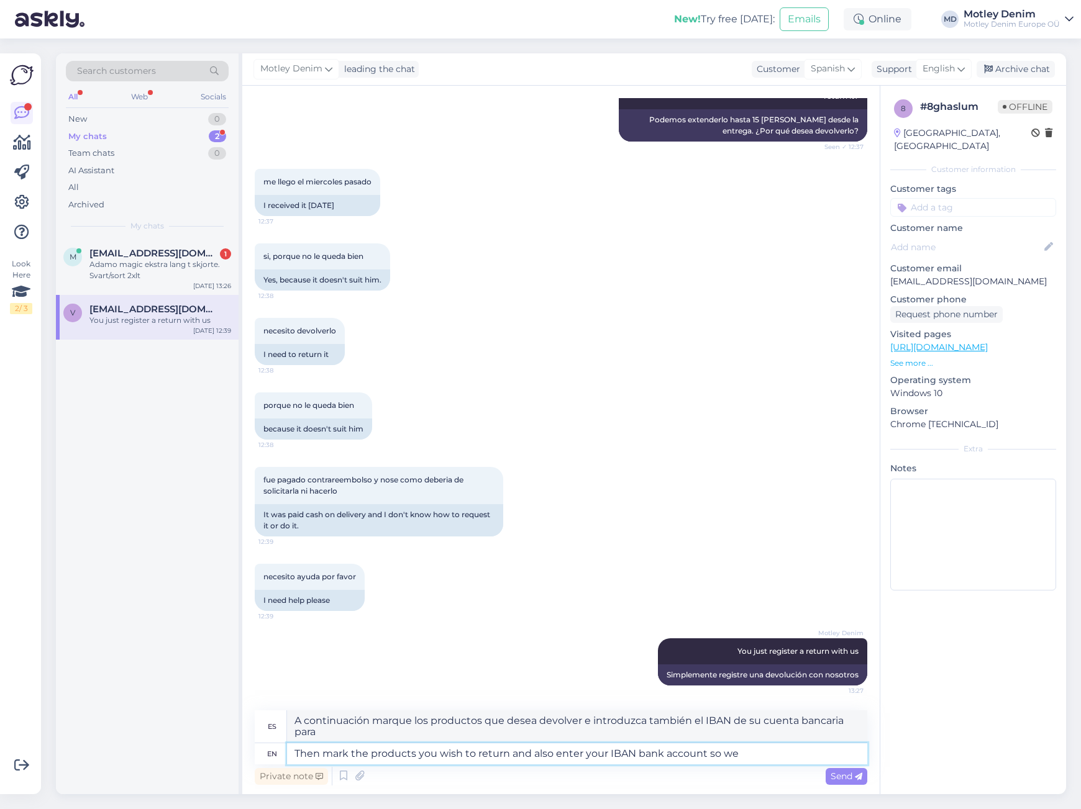
type textarea "Then mark the products you wish to return and also enter your IBAN bank account…"
type textarea "A continuación marque los productos que desea devolver e introduzca también el …"
type textarea "Then mark the products you wish to return and also enter your IBAN bank account…"
type textarea "A continuación marque los productos que desea devolver e introduzca también el …"
type textarea "Then mark the products you wish to return and also enter your IBAN bank account…"
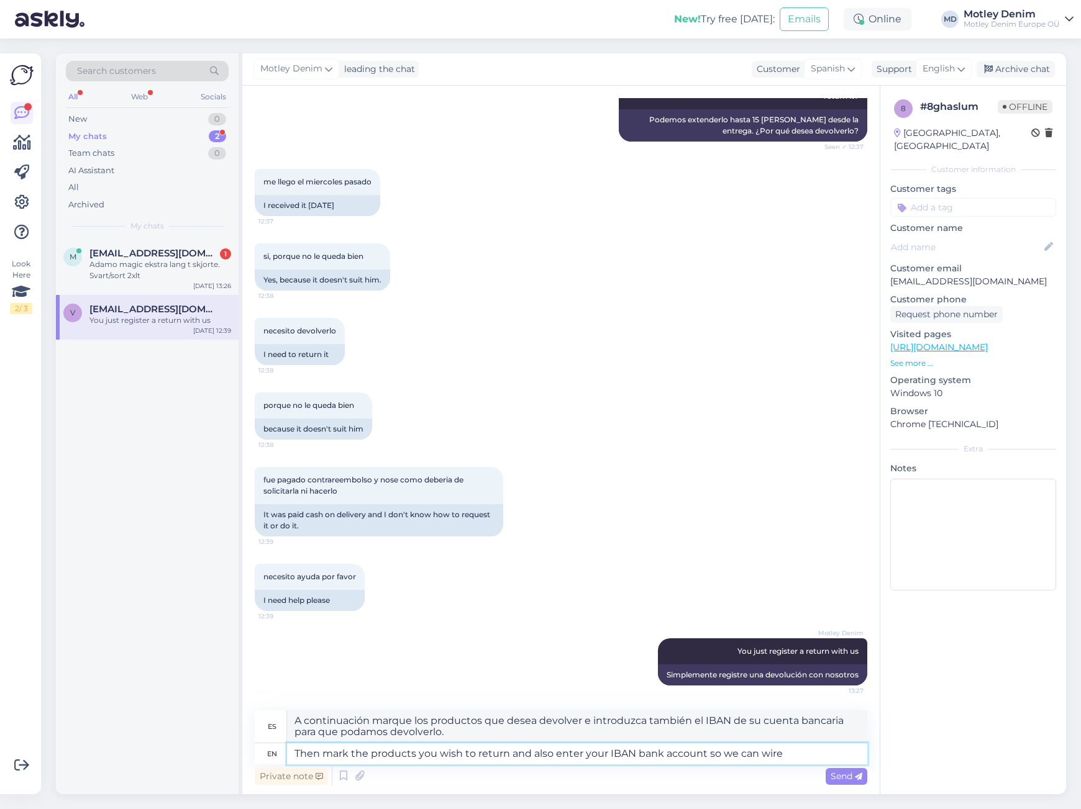
type textarea "A continuación marque los productos que desea devolver e introduzca también su …"
type textarea "Then mark the products you wish to return and also enter your IBAN bank account…"
type textarea "A continuación, marque los productos que desea devolver e introduzca también el…"
type textarea "Then mark the products you wish to return and also enter your IBAN bank account…"
type textarea "A continuación marque los productos que desea devolver e ingrese también su cue…"
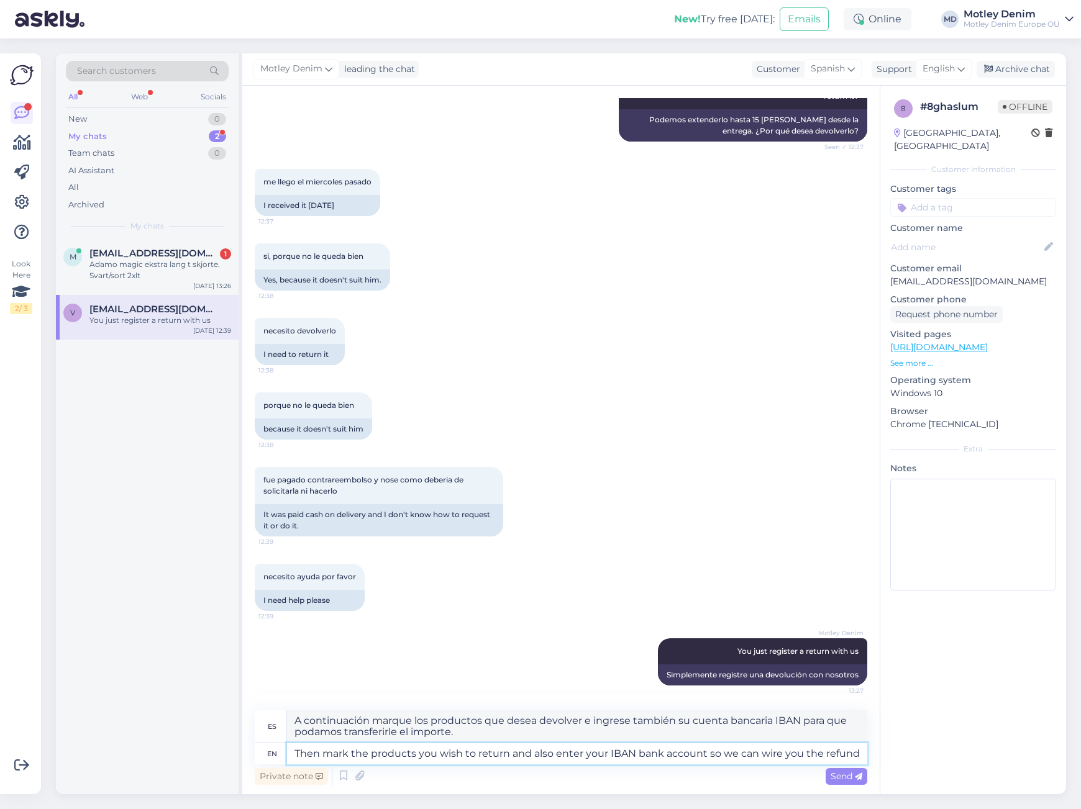
type textarea "Then mark the products you wish to return and also enter your IBAN bank account…"
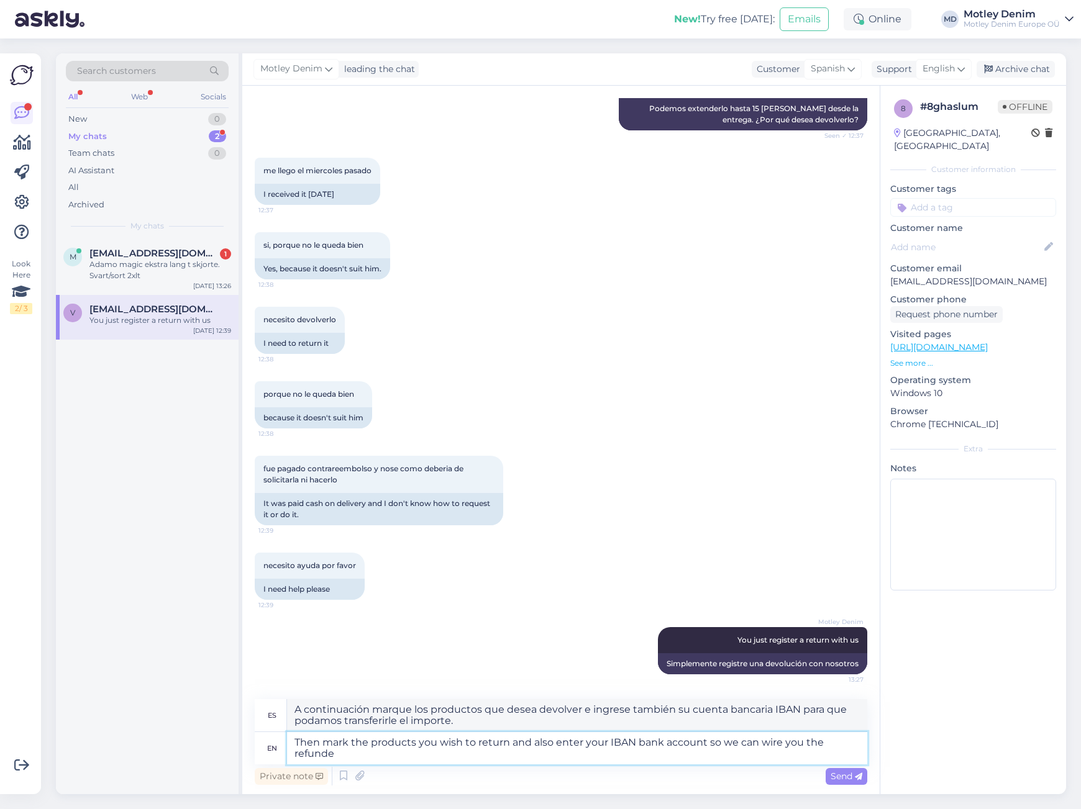
type textarea "A continuación, marque los productos que desea devolver e ingrese también su cu…"
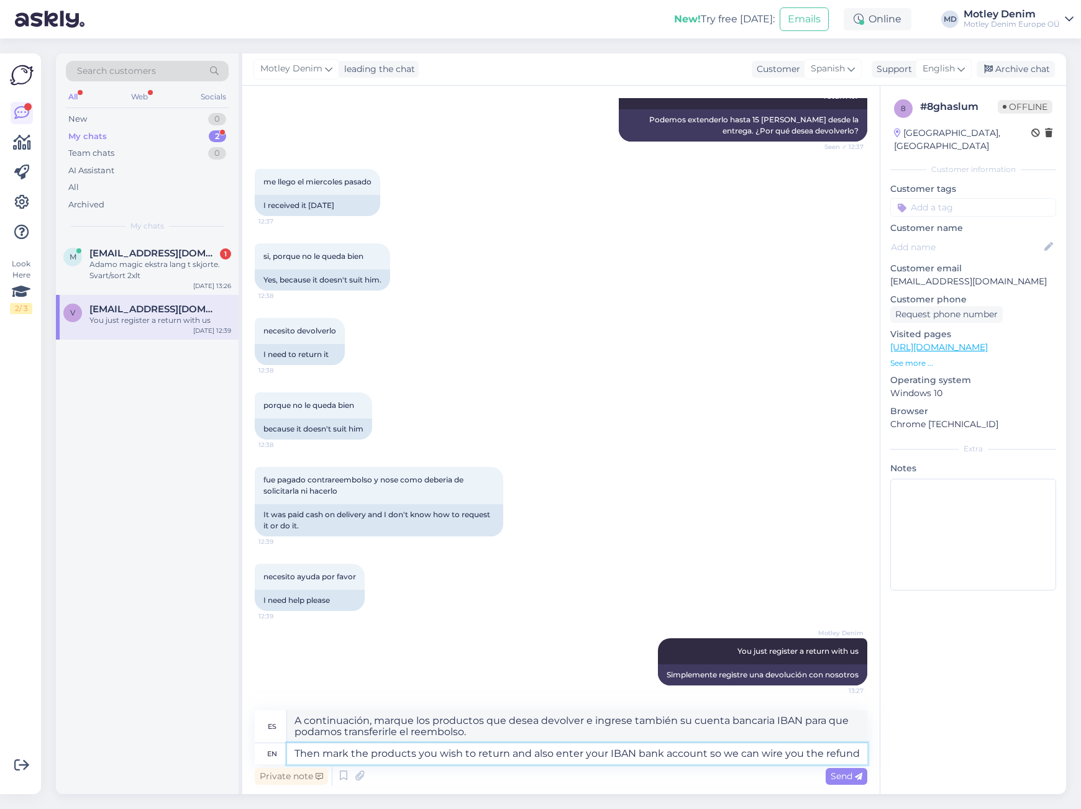
type textarea "Then mark the products you wish to return and also enter your IBAN bank account…"
type textarea "Luego marca los productos que deseas devolver e ingresa también tu cuenta banca…"
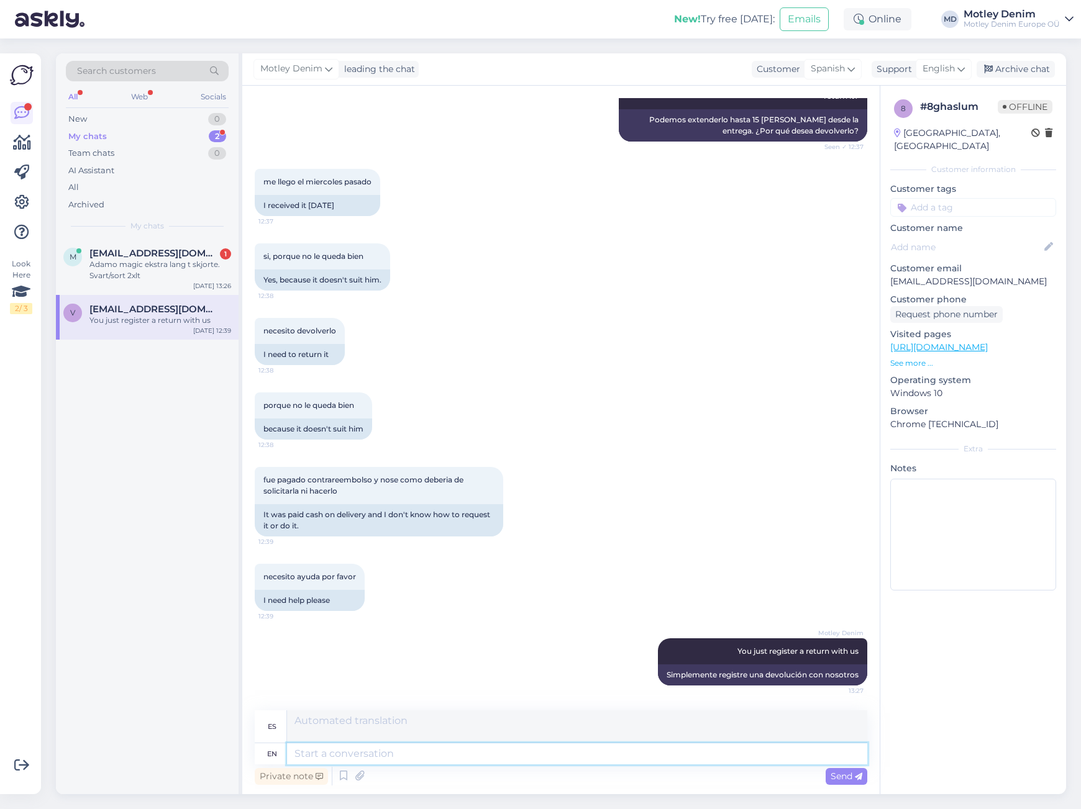
scroll to position [1423, 0]
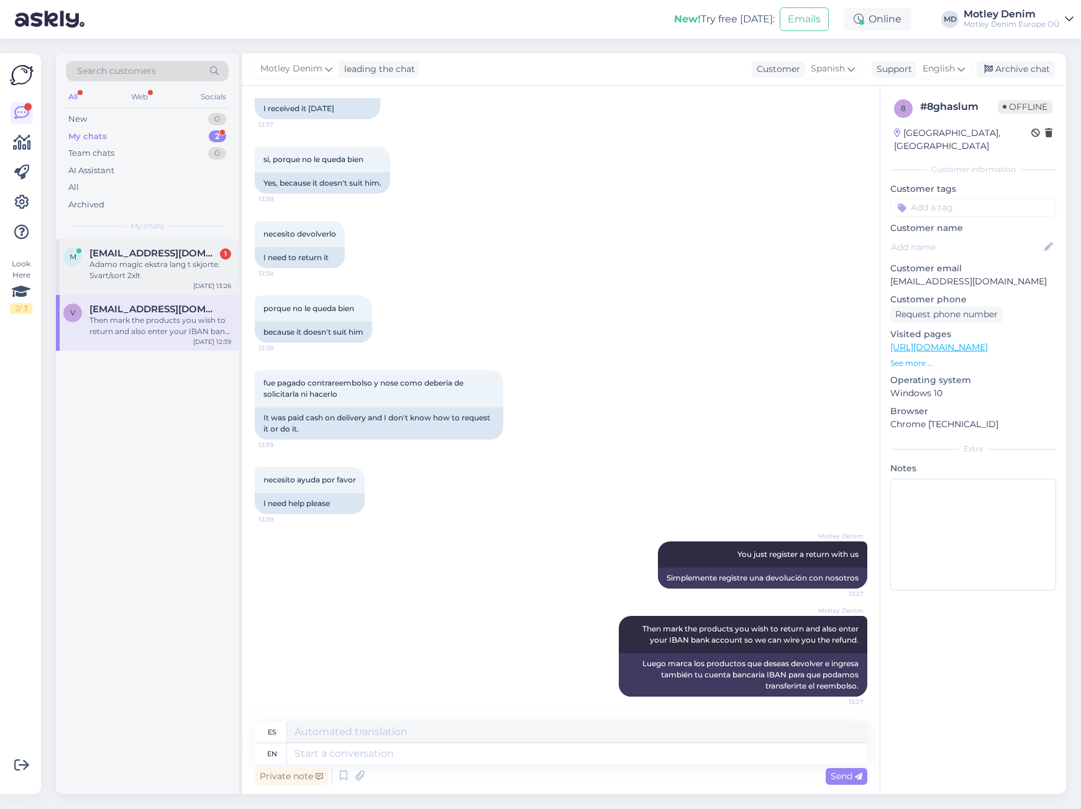
click at [130, 267] on div "Adamo magic ekstra lang t skjorte. Svart/sort 2xlt" at bounding box center [160, 270] width 142 height 22
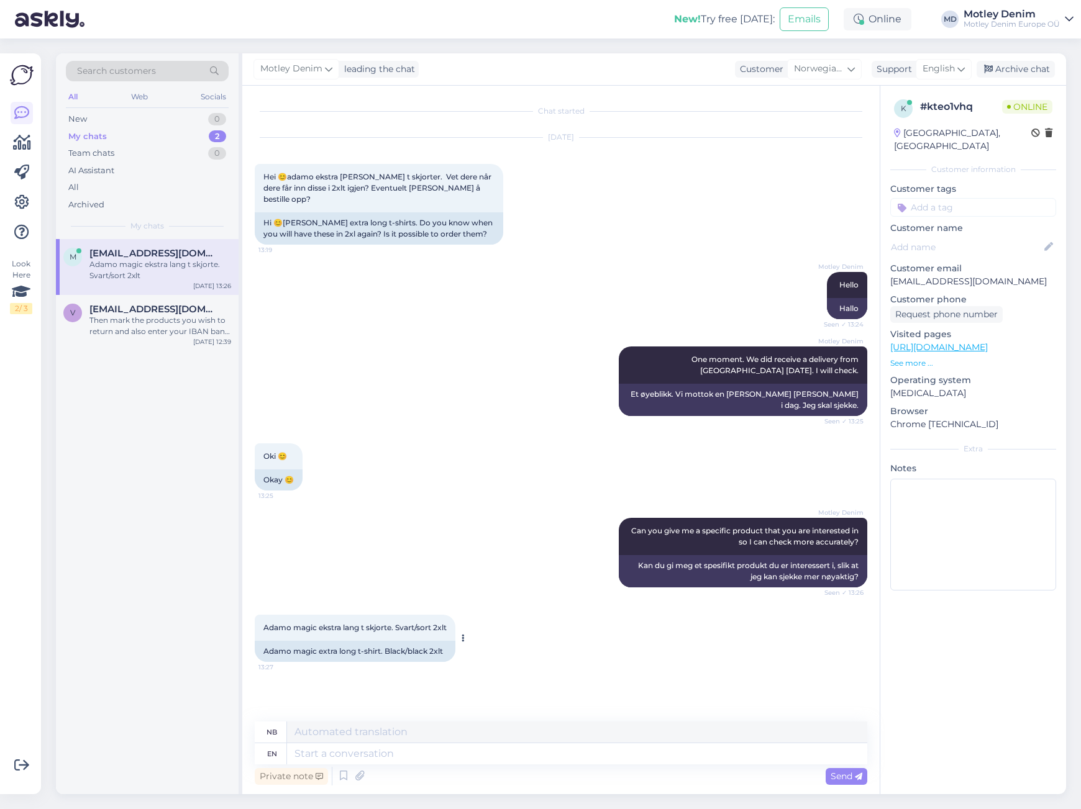
click at [286, 642] on div "Adamo magic extra long t-shirt. Black/black 2xlt" at bounding box center [355, 651] width 201 height 21
drag, startPoint x: 286, startPoint y: 642, endPoint x: 380, endPoint y: 640, distance: 93.8
click at [380, 641] on div "Adamo magic extra long t-shirt. Black/black 2xlt" at bounding box center [355, 651] width 201 height 21
copy div "Adamo magic extra long t-shirt"
click at [627, 764] on div "nb en Private note Send" at bounding box center [561, 755] width 613 height 66
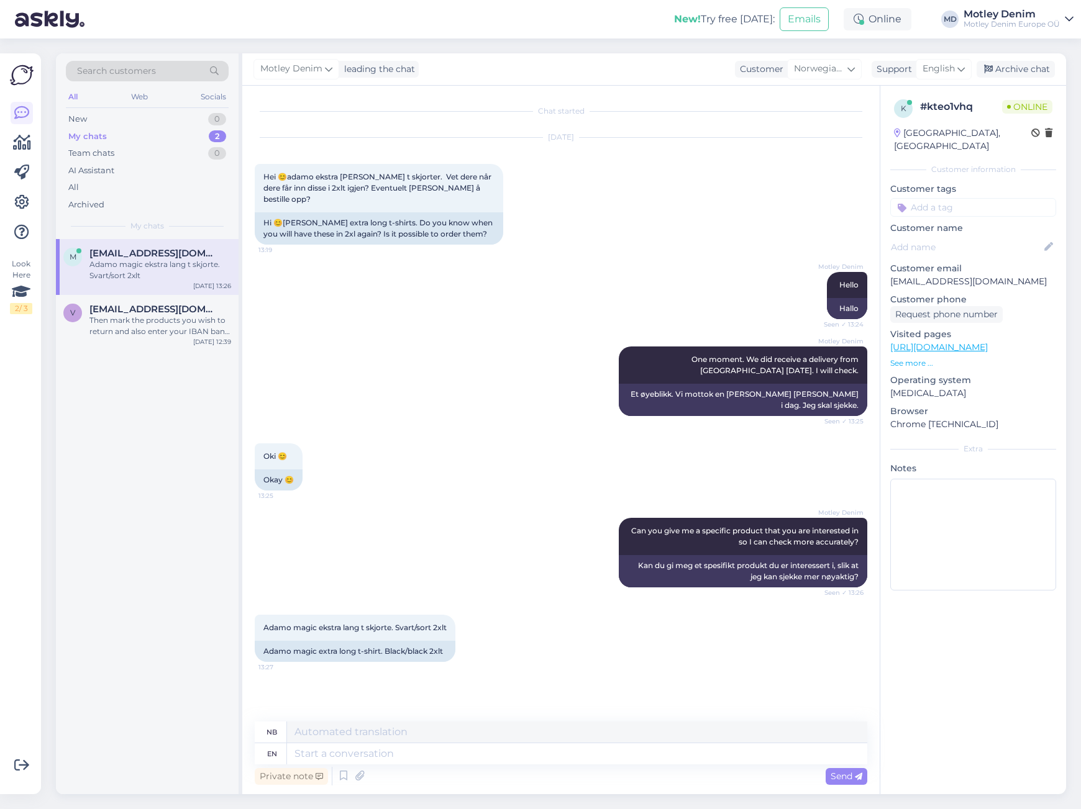
click at [687, 697] on div "Chat started [DATE] Hei 😊adamo ekstra [PERSON_NAME] t skjorter. Vet dere når de…" at bounding box center [567, 404] width 624 height 613
click at [642, 761] on textarea at bounding box center [577, 754] width 580 height 21
type textarea "It"
type textarea "Den"
type textarea "It seems t"
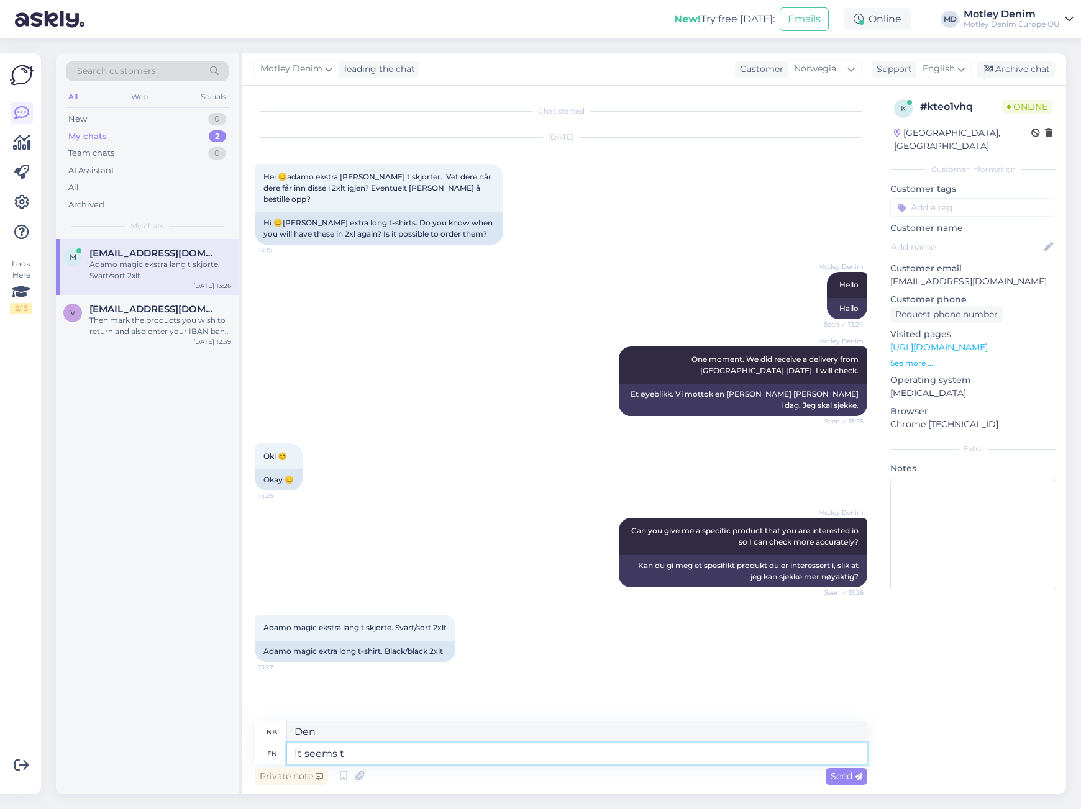
type textarea "Det virker som"
type textarea "It seems that o"
type textarea "Det virker som om"
type textarea "It seems that our su"
type textarea "Det ser ut til at vår"
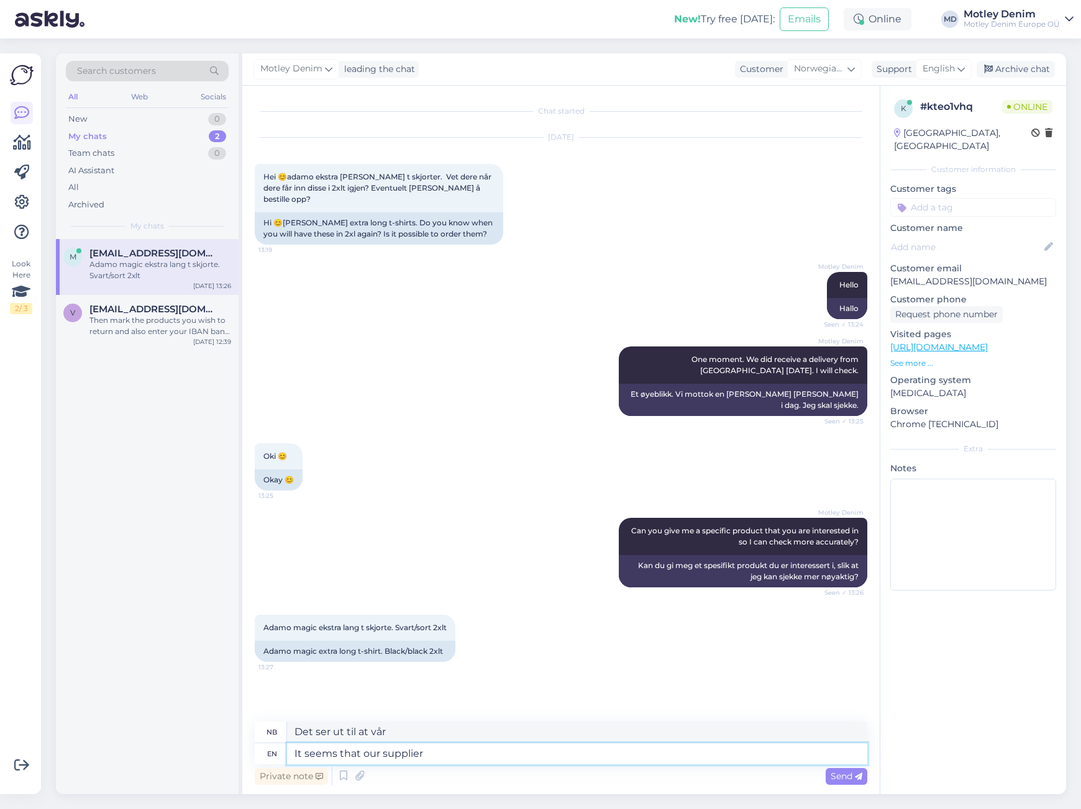
type textarea "It seems that our supplier"
type textarea "Det ser ut til at leverandøren vår"
type textarea "It seems that our supplier is o"
type textarea "Det ser ut til at leverandøren vår er"
type textarea "It seems that our supplier is also o"
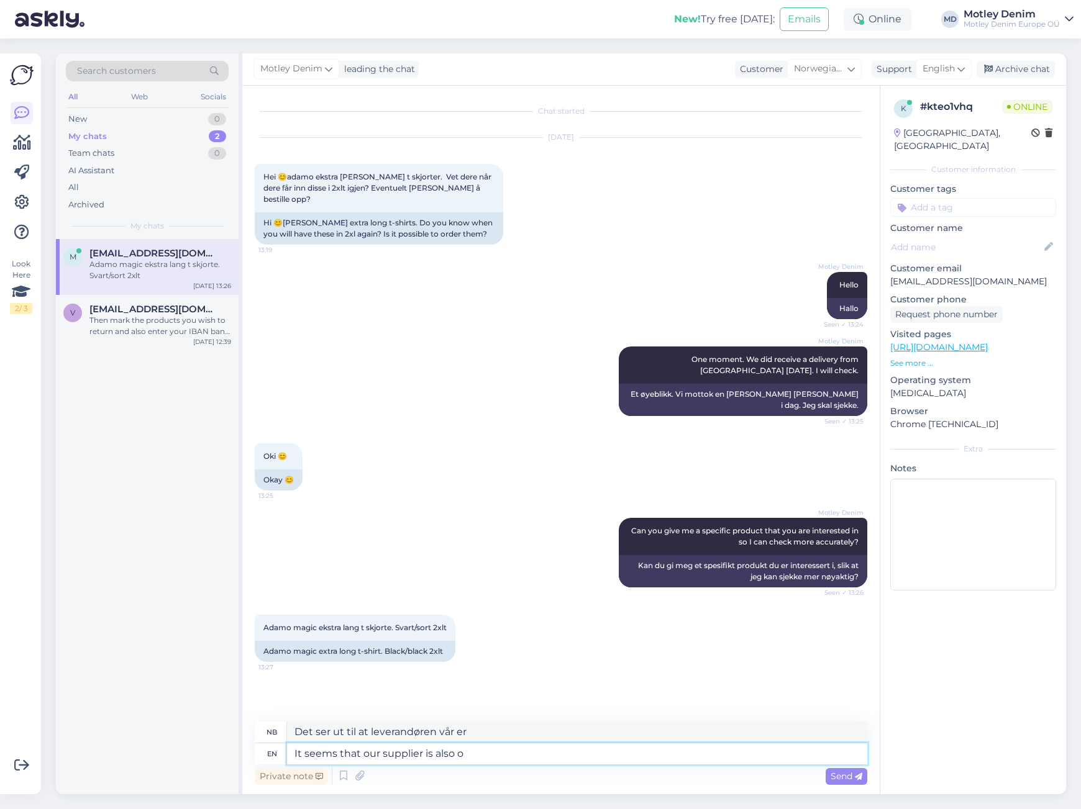
type textarea "Det ser ut til at leverandøren vår også er det"
type textarea "It seems that our supplier is also out o"
type textarea "Det ser ut til at leverandøren vår også er ute"
type textarea "It seems that our supplier is also out of s"
type textarea "Det ser ut til at leverandøren vår også er [PERSON_NAME] for"
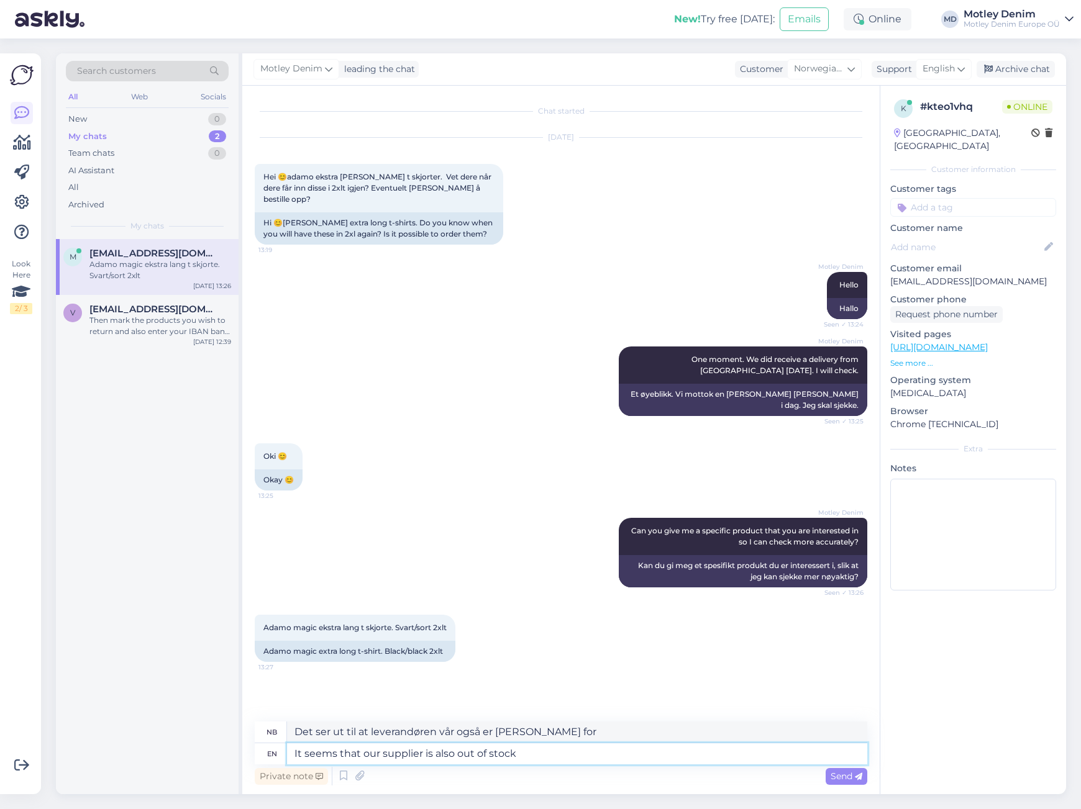
type textarea "It seems that our supplier is also out of stock a"
type textarea "Det ser ut til at leverandøren vår også er utsolgt"
type textarea "It seems that our supplier is also out of stock at t"
type textarea "Det ser ut til at leverandøren vår også er utsolgt på [PERSON_NAME]."
type textarea "It seems that our supplier is also out of stock at this mo"
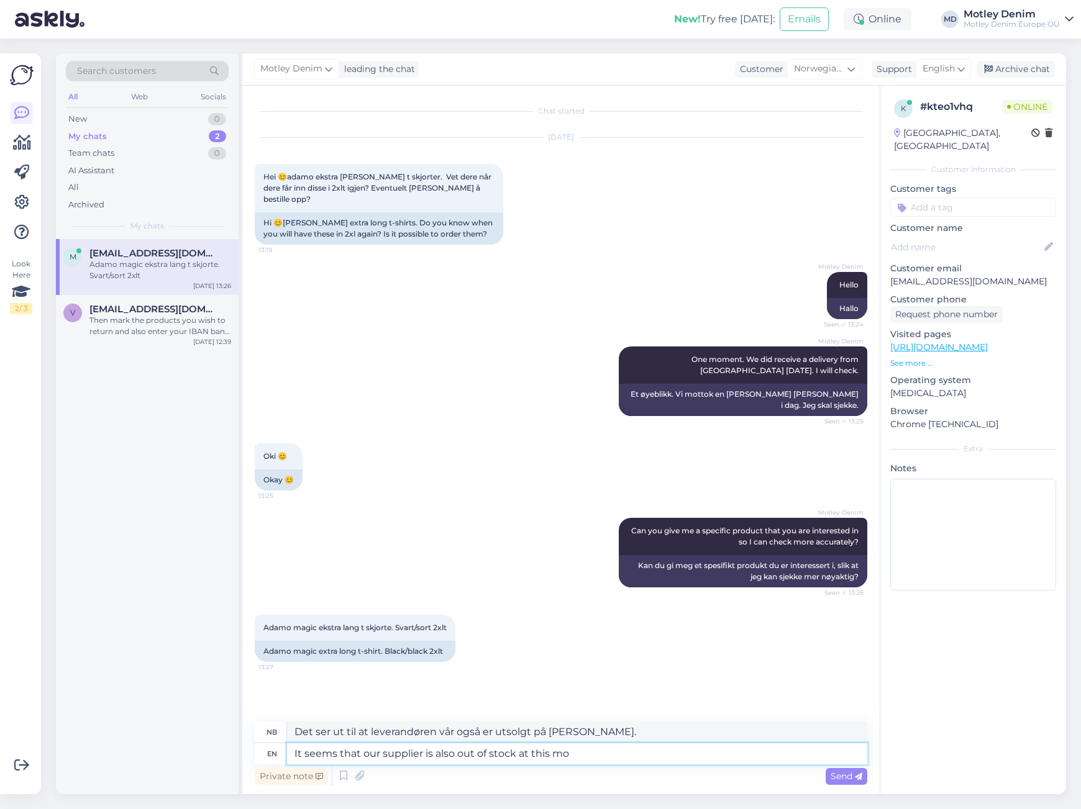
type textarea "Det ser ut til at leverandøren vår også er utsolgt på lager nå"
type textarea "It seems that our supplier is also out of stock at this moment."
type textarea "Det ser ut til at leverandøren vår også er utsolgt for øyeblikket."
type textarea "It seems that our supplier is also out of stock at this moment a"
type textarea "Det ser ut til at leverandøren vår også er utsolgt for øyeblikket"
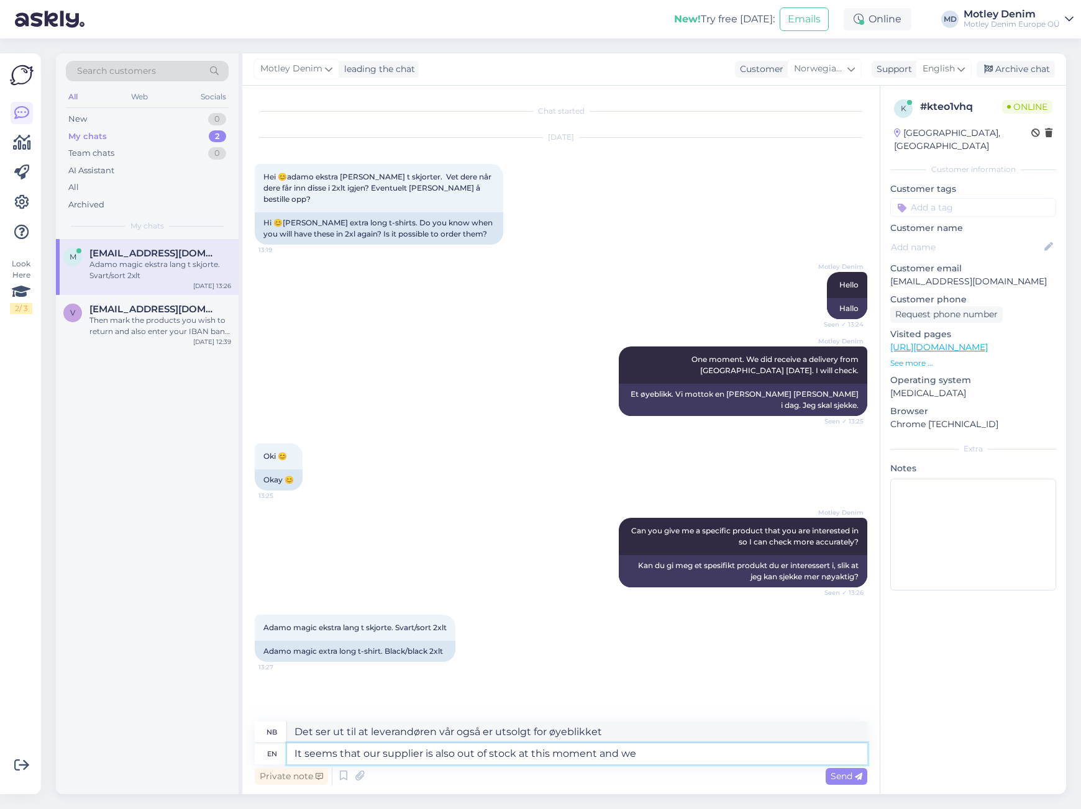
type textarea "It seems that our supplier is also out of stock at this moment and we"
type textarea "Det ser ut til at leverandøren vår også er utsolgt for øyeblikket, og"
type textarea "It seems that our supplier is also out of stock at this moment and we o"
type textarea "Det ser ut til at leverandøren vår også er utsolgt for øyeblikket, og vi"
type textarea "It seems that our supplier is also out of stock at this moment and we only"
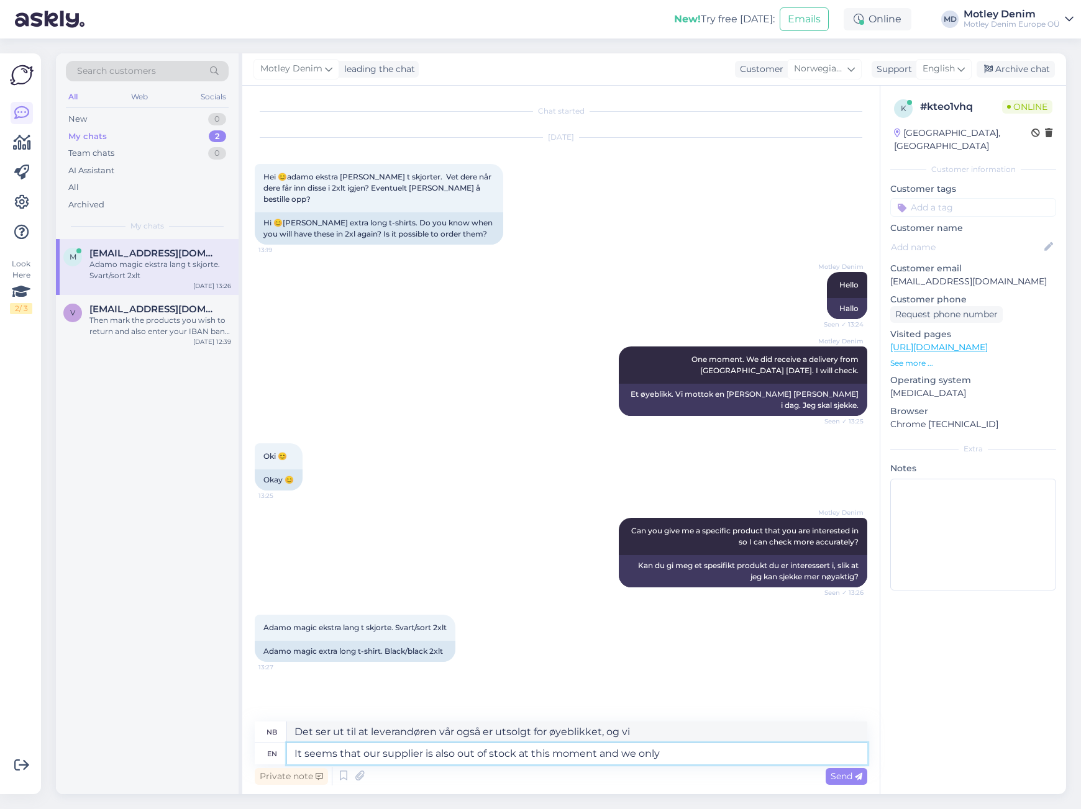
type textarea "Det ser ut til at leverandøren vår også er utsolgt for øyeblikket, og vi bare"
type textarea "It seems that our supplier is also out of stock at this moment and we only rece…"
type textarea "Det ser ut til at leverandøren vår også er utsolgt for øyeblikket, og vi mottok…"
type textarea "It seems that our supplier is also out of stock at this moment and we only rece…"
type textarea "Det ser ut til at leverandøren vår også er utsolgt for øyeblikket, og vi har ba…"
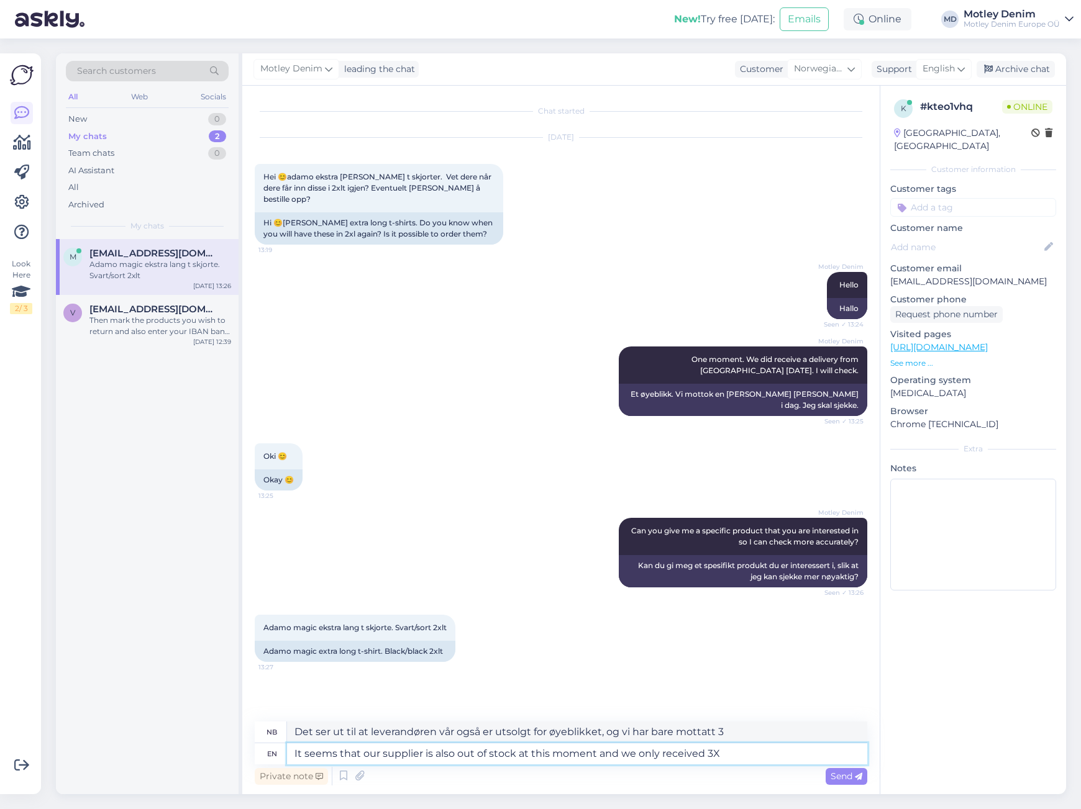
type textarea "It seems that our supplier is also out of stock at this moment and we only rece…"
type textarea "Det ser ut til at leverandøren vår også er utsolgt for øyeblikket, og vi mottok…"
type textarea "It seems that our supplier is also out of stock at this moment and we only rece…"
type textarea "Det ser ut til at leverandøren vår også er utsolgt for øyeblikket, og vi mottok…"
type textarea "It seems that our supplier is also out of stock at this moment and we only rece…"
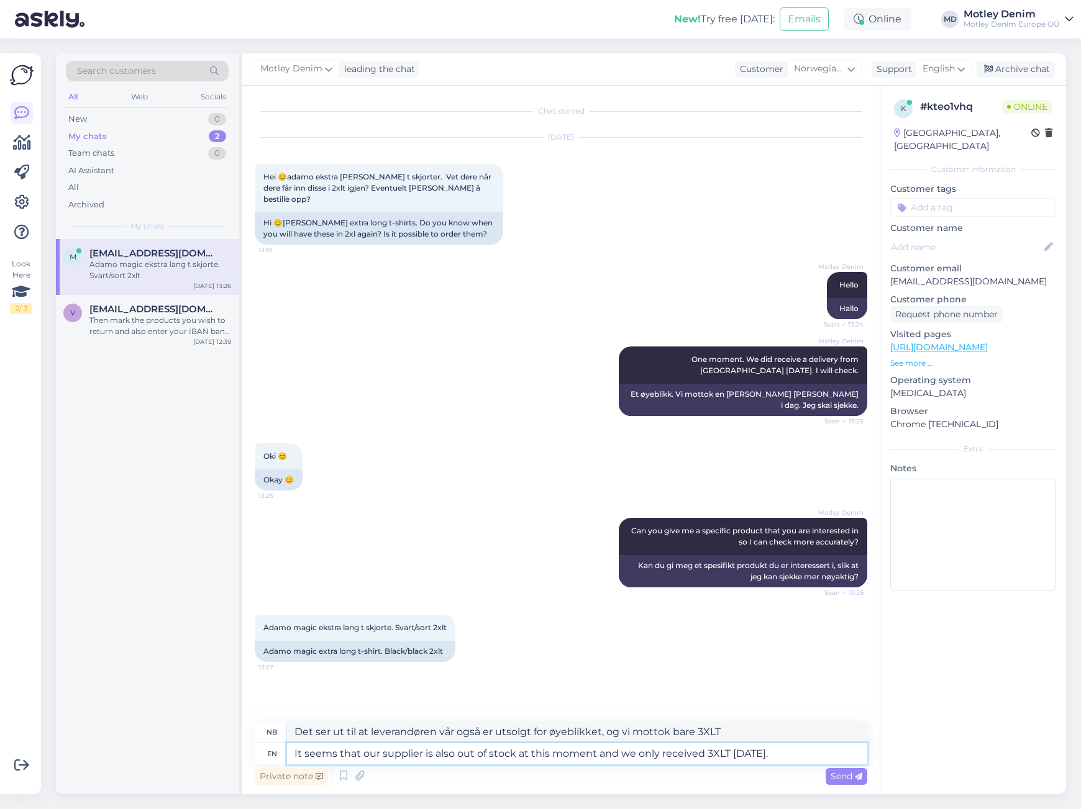
type textarea "Det ser ut til at leverandøren vår også er utsolgt for øyeblikket, og vi mottok…"
click at [781, 763] on textarea "It seems that our supplier is also out of stock at this moment and we only rece…" at bounding box center [577, 754] width 580 height 21
type textarea "It seems that our supplier is also out of stock at this moment and we only rece…"
click at [836, 777] on span "Send" at bounding box center [847, 776] width 32 height 11
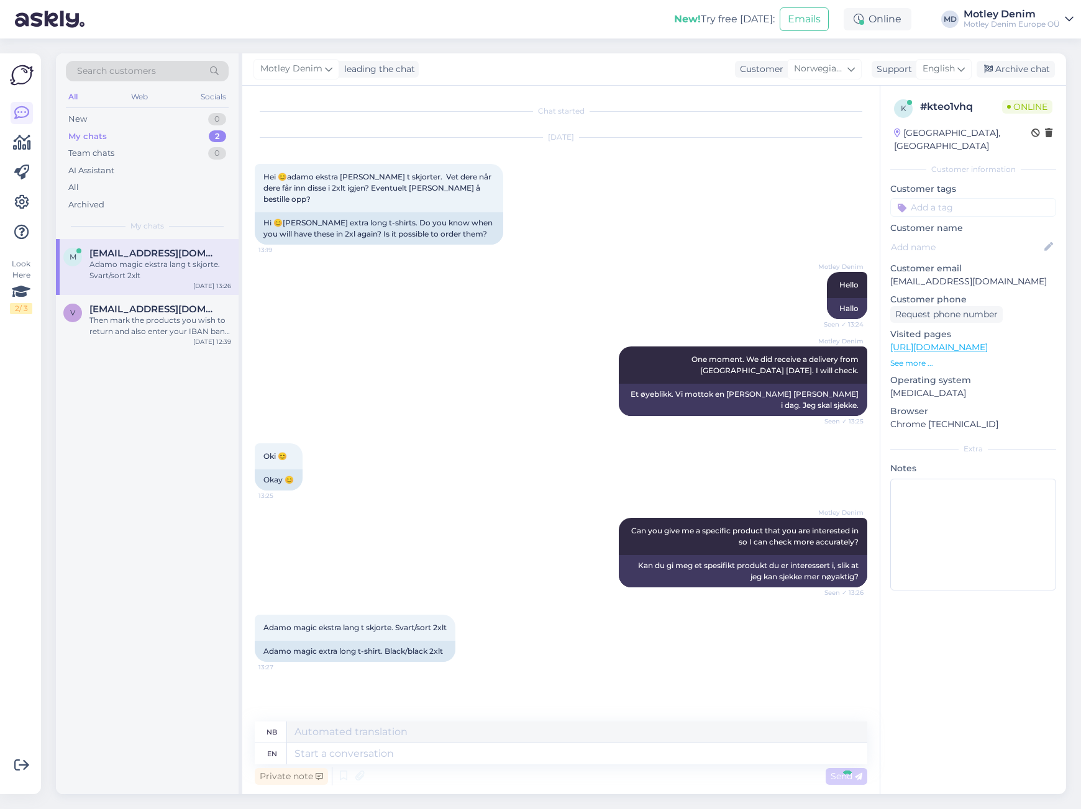
scroll to position [51, 0]
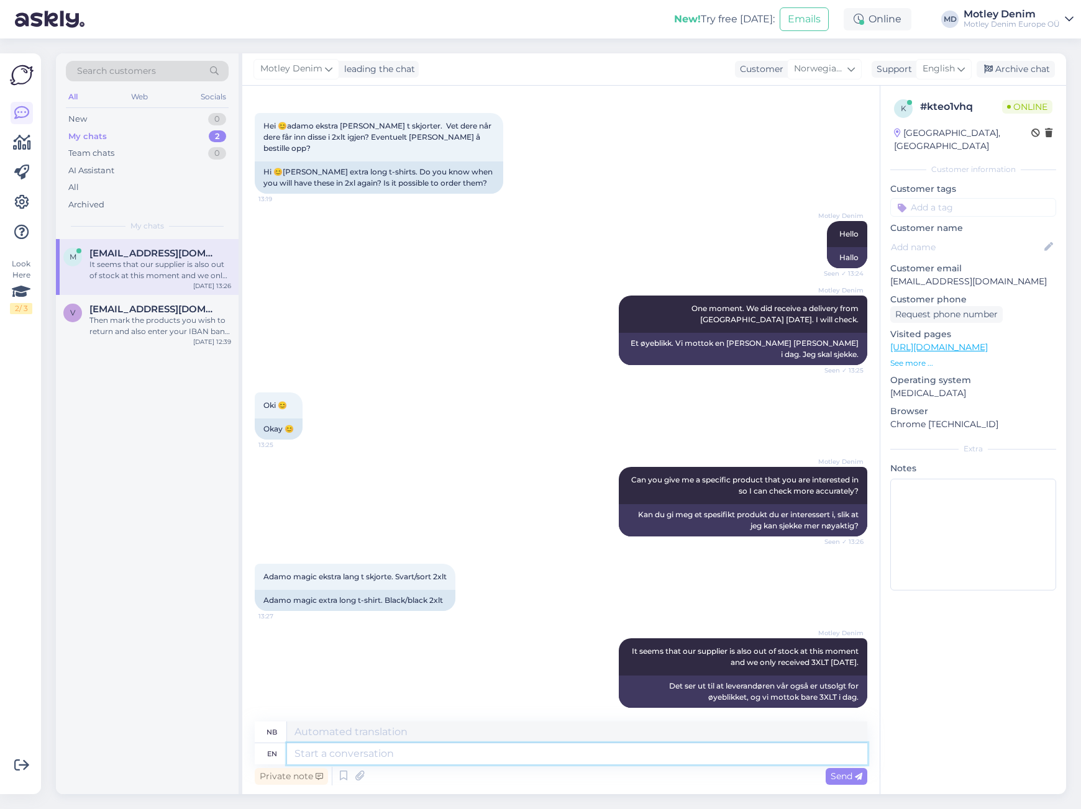
click at [621, 756] on textarea at bounding box center [577, 754] width 580 height 21
type textarea "I a"
type textarea "jeg"
type textarea "I am a"
type textarea "Jeg er"
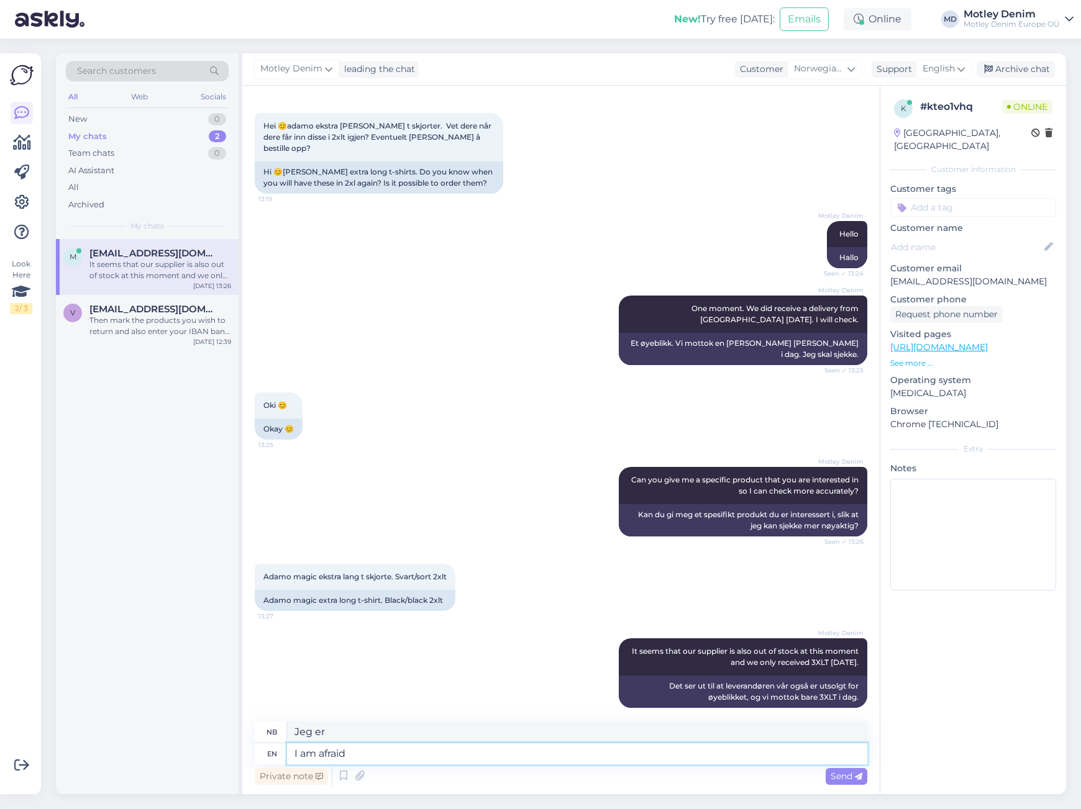
type textarea "I am afraid"
type textarea "Jeg [PERSON_NAME]"
type textarea "I am afraid that"
type textarea "Jeg [PERSON_NAME] for at"
type textarea "I am afraid that I ca"
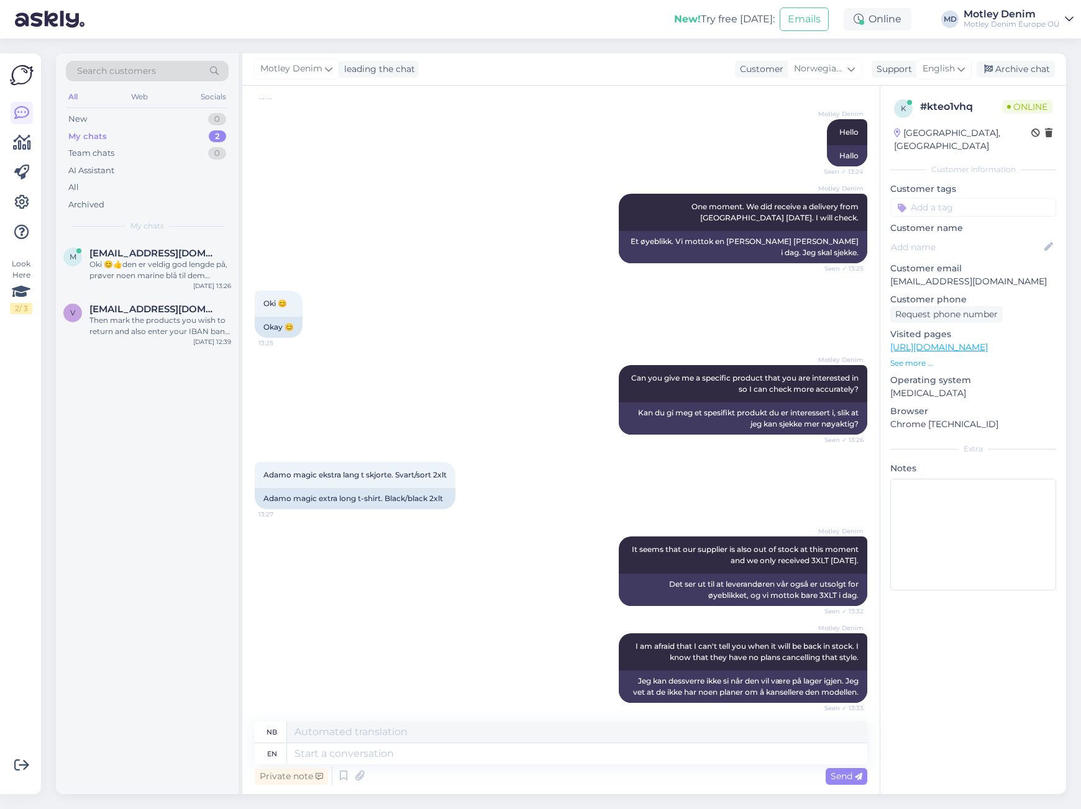
scroll to position [319, 0]
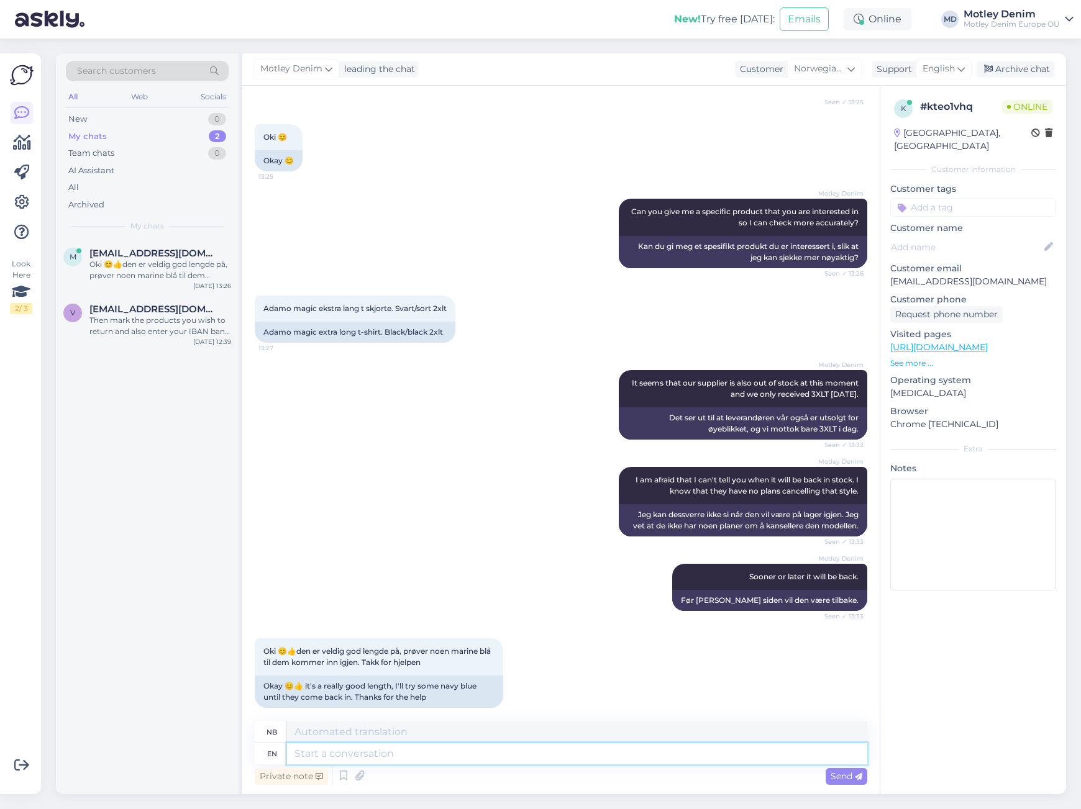
click at [397, 752] on textarea at bounding box center [577, 754] width 580 height 21
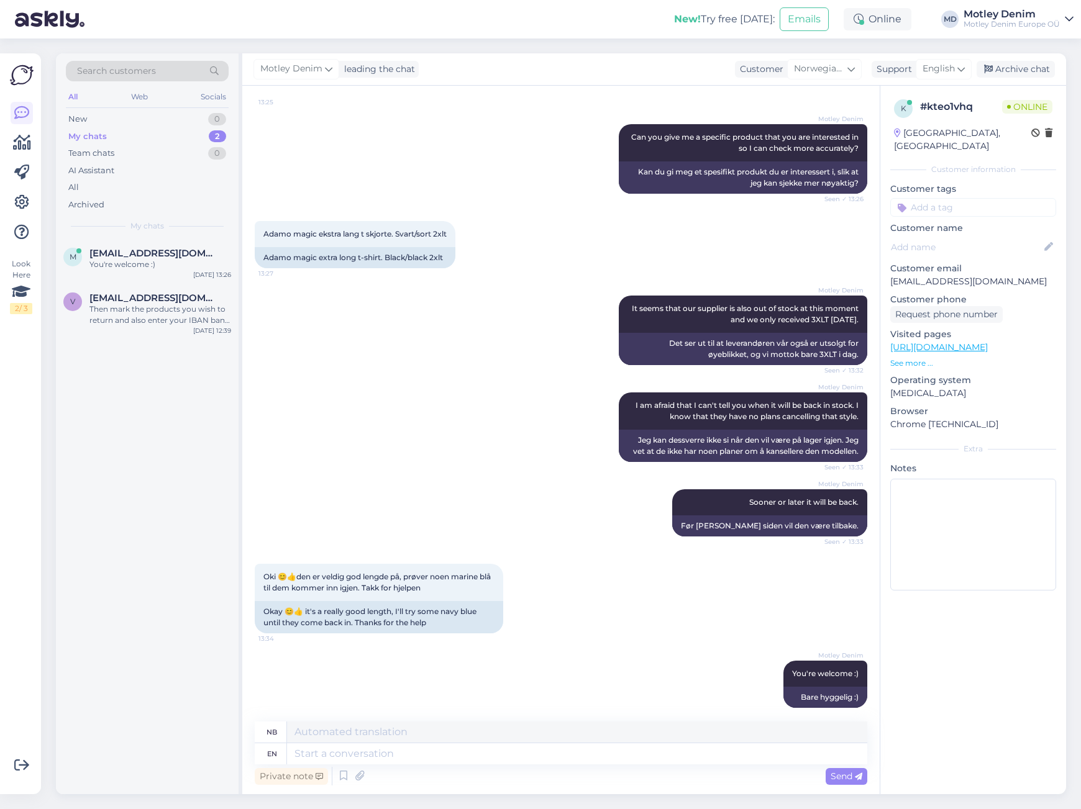
click at [998, 198] on input at bounding box center [973, 207] width 166 height 19
click at [973, 237] on span "Product Request" at bounding box center [973, 240] width 64 height 7
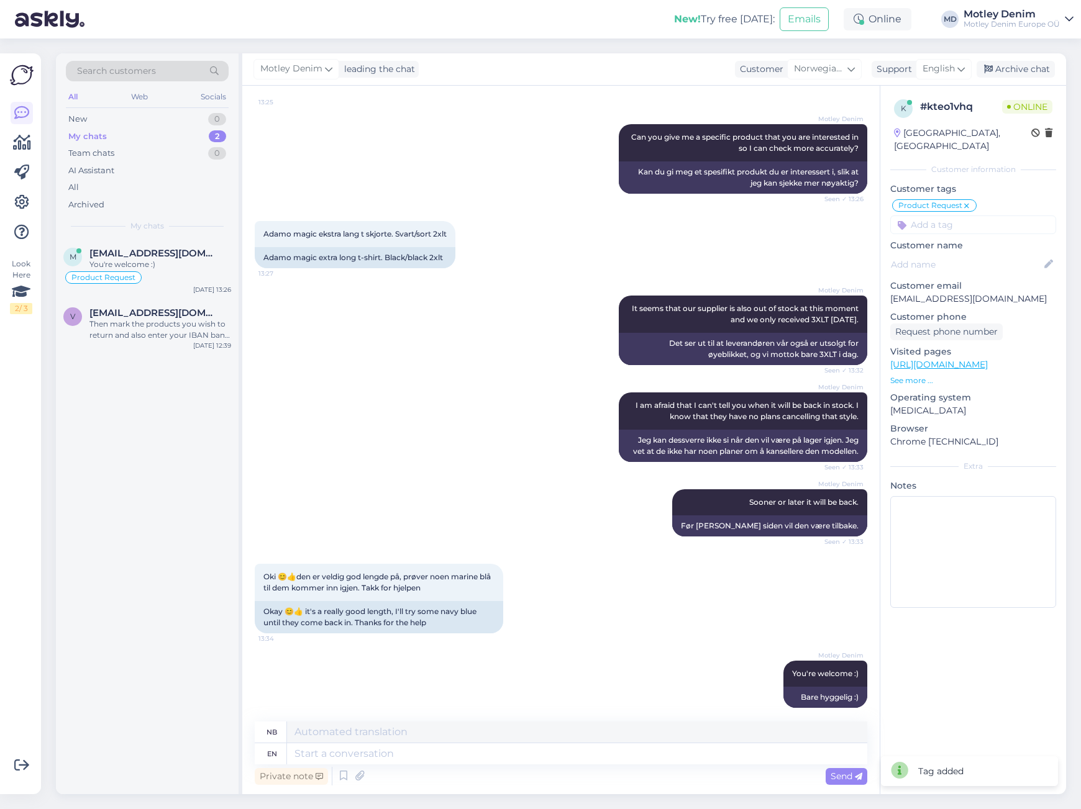
click at [975, 219] on input at bounding box center [973, 225] width 166 height 19
click at [1014, 76] on div "Archive chat" at bounding box center [1016, 69] width 78 height 17
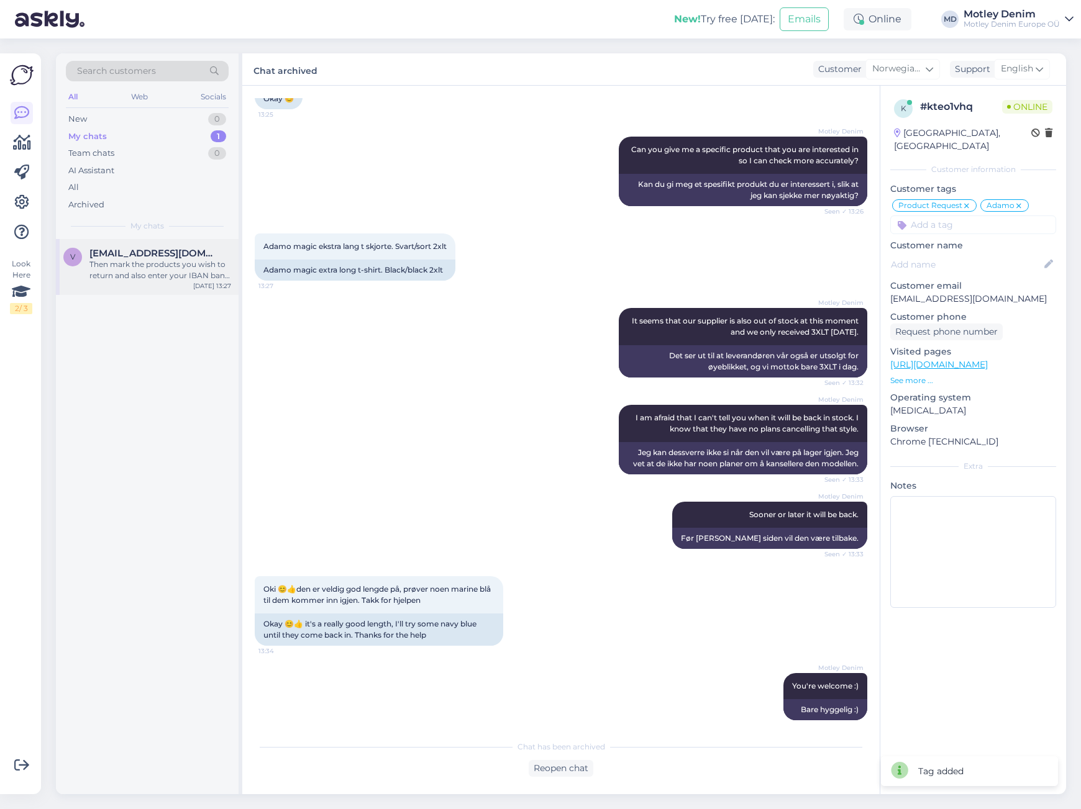
click at [149, 257] on span "[EMAIL_ADDRESS][DOMAIN_NAME]" at bounding box center [153, 253] width 129 height 11
